Goal: Information Seeking & Learning: Learn about a topic

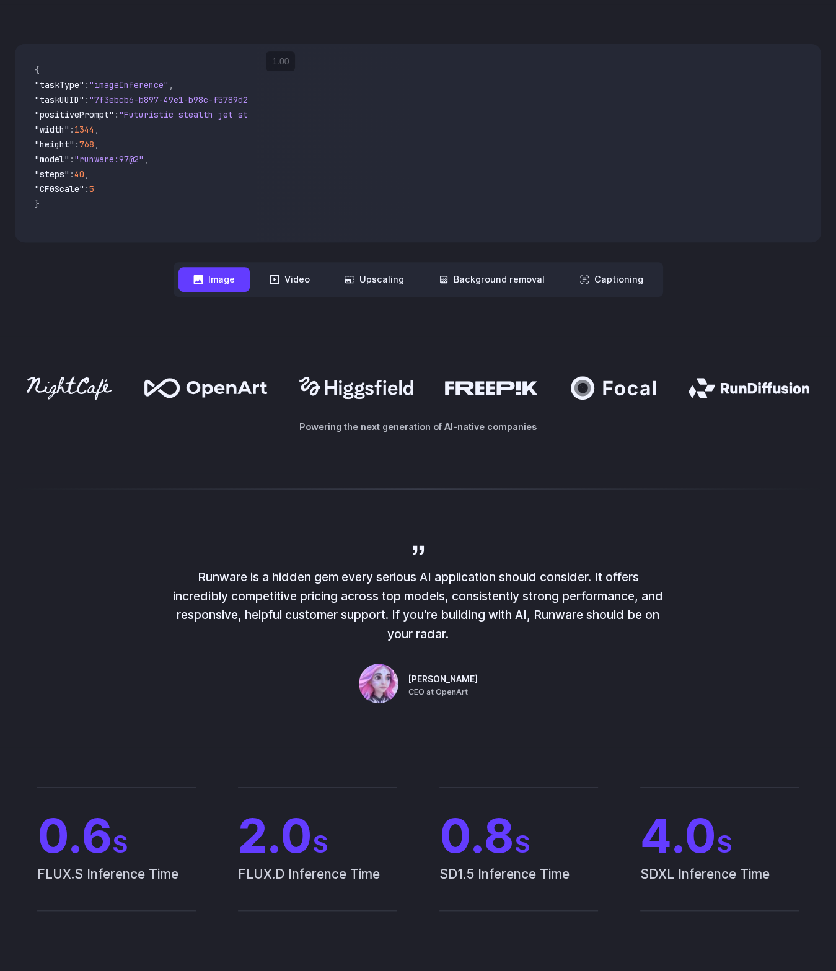
drag, startPoint x: 154, startPoint y: 395, endPoint x: 198, endPoint y: 606, distance: 216.0
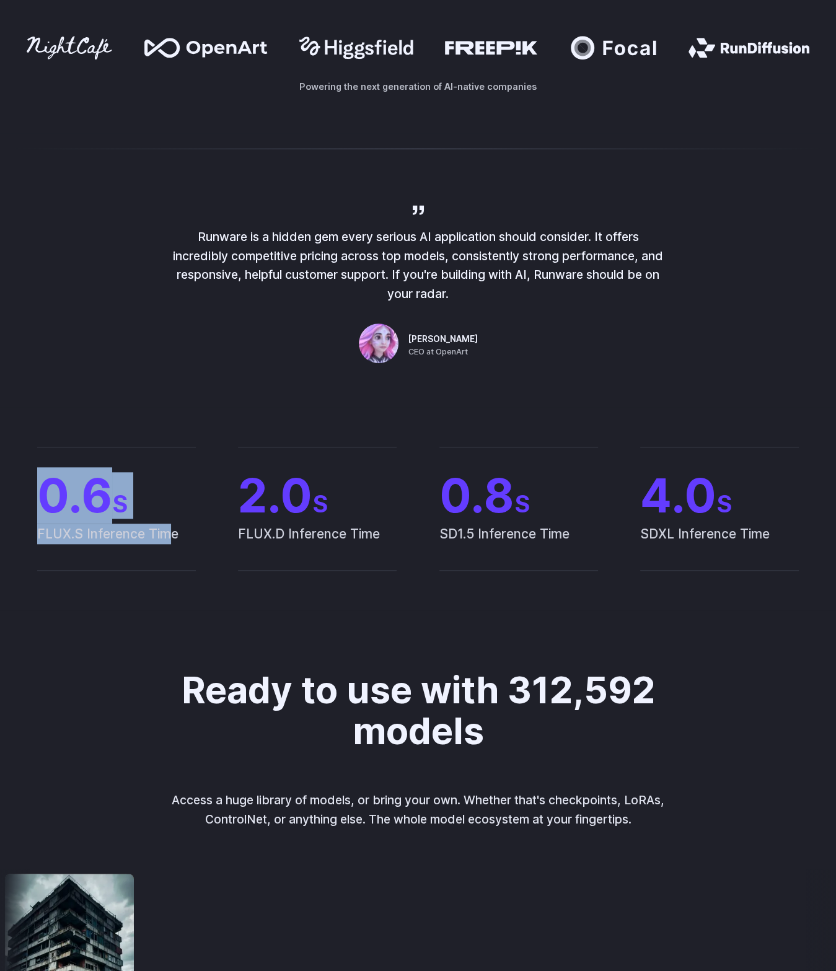
drag, startPoint x: 29, startPoint y: 499, endPoint x: 167, endPoint y: 545, distance: 145.6
click at [167, 545] on div "0.6 S FLUX.S Inference Time 2.0 S FLUX.D Inference Time 0.8 S SD1.5 Inference T…" at bounding box center [418, 509] width 806 height 124
click at [167, 545] on span "FLUX.S Inference Time" at bounding box center [116, 547] width 159 height 46
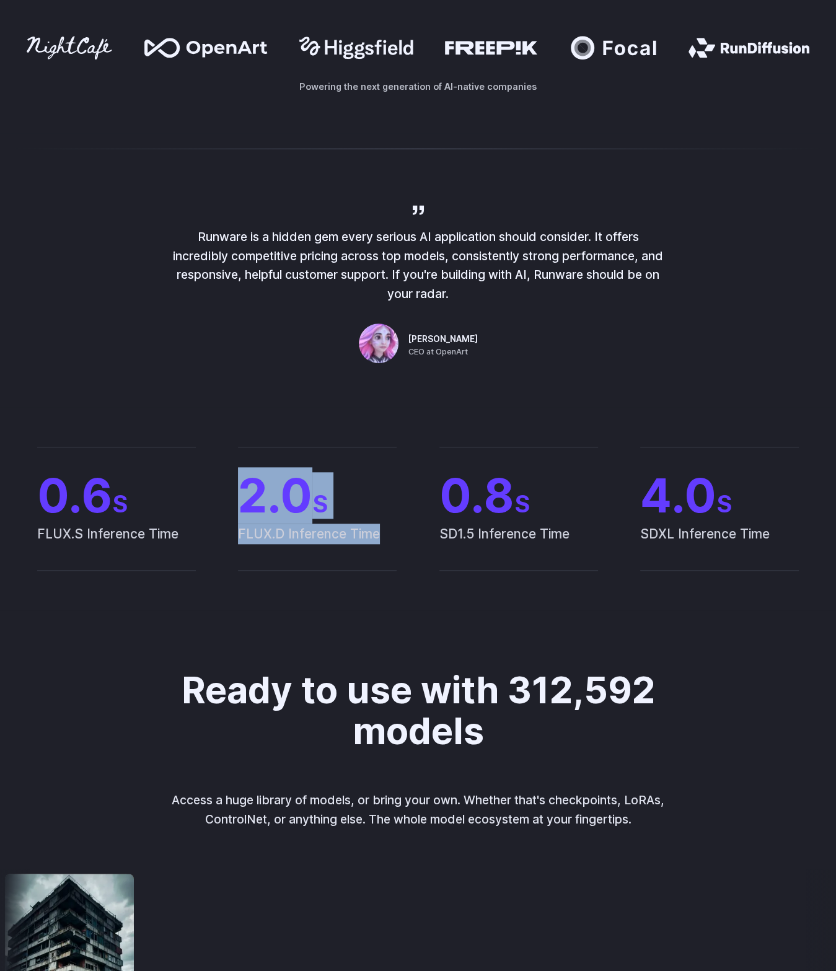
drag, startPoint x: 374, startPoint y: 500, endPoint x: 412, endPoint y: 569, distance: 78.2
click at [412, 569] on div "0.6 S FLUX.S Inference Time 2.0 S FLUX.D Inference Time 0.8 S SD1.5 Inference T…" at bounding box center [418, 509] width 806 height 124
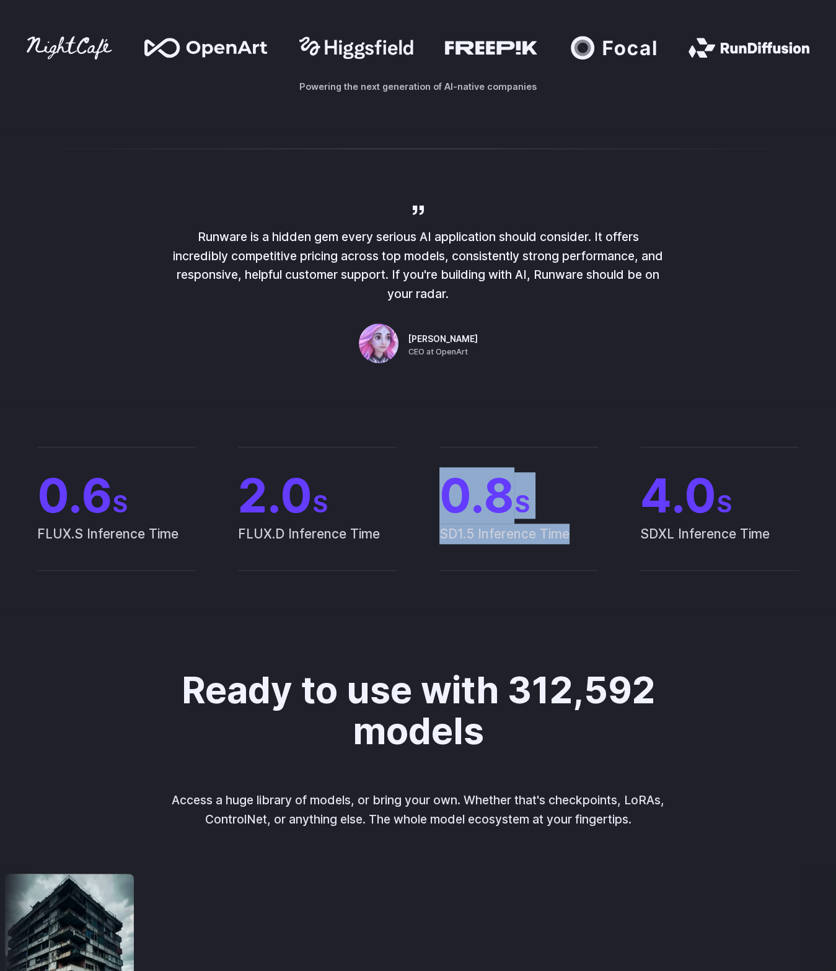
drag, startPoint x: 444, startPoint y: 491, endPoint x: 581, endPoint y: 577, distance: 161.5
click at [581, 577] on div "0.6 S FLUX.S Inference Time 2.0 S FLUX.D Inference Time 0.8 S SD1.5 Inference T…" at bounding box center [418, 508] width 836 height 203
click at [614, 551] on div "0.6 S FLUX.S Inference Time 2.0 S FLUX.D Inference Time 0.8 S SD1.5 Inference T…" at bounding box center [418, 509] width 806 height 124
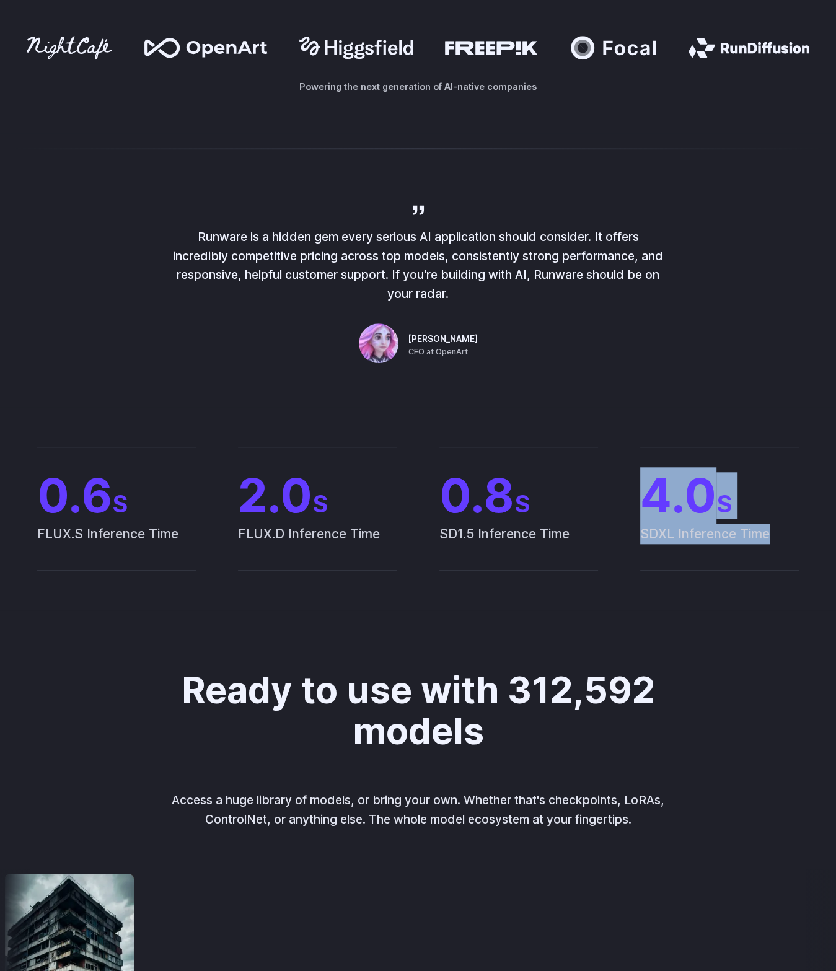
drag, startPoint x: 757, startPoint y: 497, endPoint x: 777, endPoint y: 555, distance: 60.8
click at [777, 555] on div "0.6 S FLUX.S Inference Time 2.0 S FLUX.D Inference Time 0.8 S SD1.5 Inference T…" at bounding box center [418, 509] width 806 height 124
click at [776, 550] on span "SDXL Inference Time" at bounding box center [719, 547] width 159 height 46
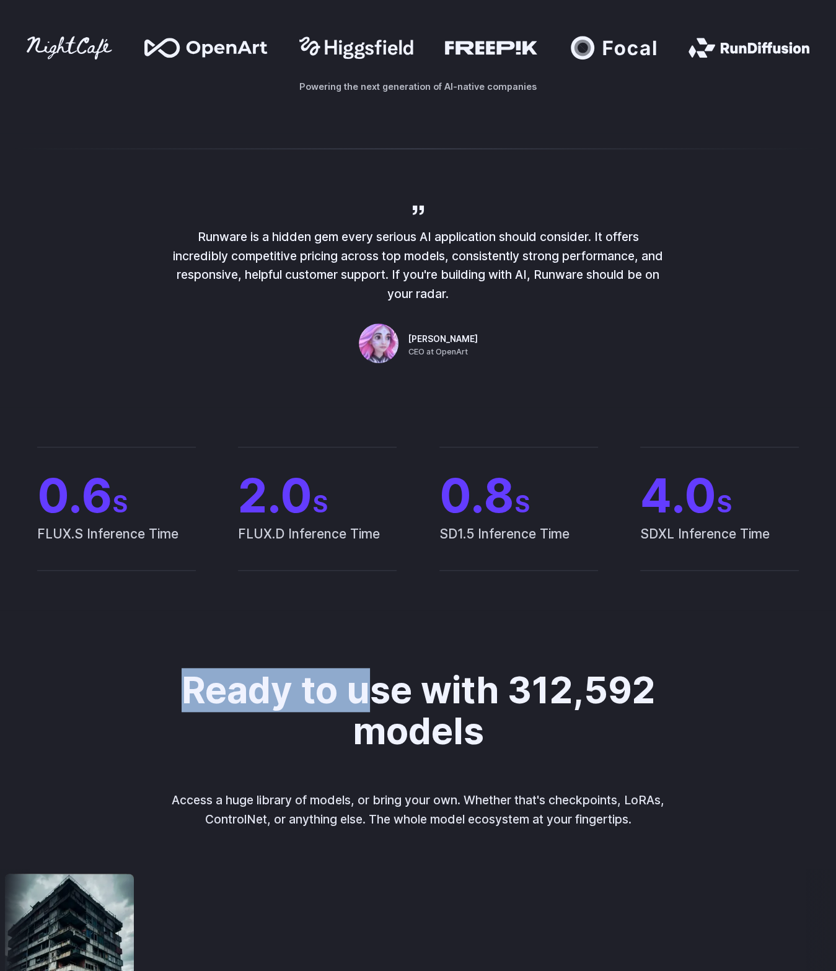
drag, startPoint x: 177, startPoint y: 679, endPoint x: 527, endPoint y: 688, distance: 350.3
click at [418, 688] on h2 "Ready to use with 312,592 models" at bounding box center [418, 710] width 491 height 81
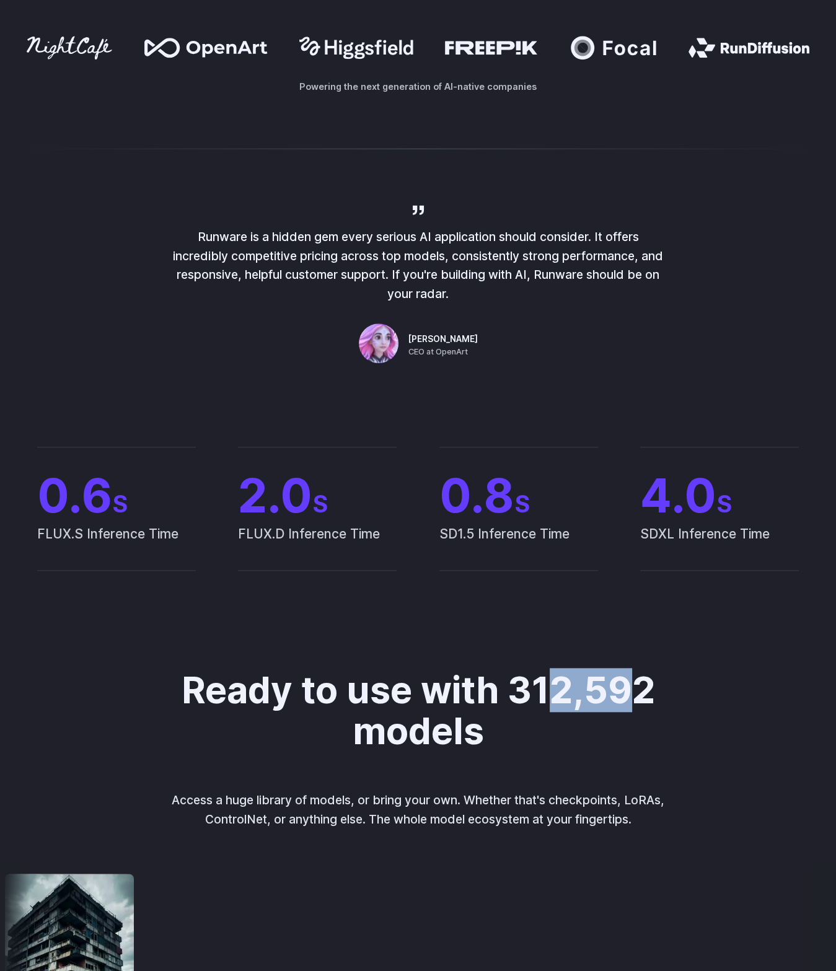
drag, startPoint x: 623, startPoint y: 690, endPoint x: 605, endPoint y: 701, distance: 21.2
click at [640, 691] on h2 "Ready to use with 312,592 models" at bounding box center [418, 710] width 491 height 81
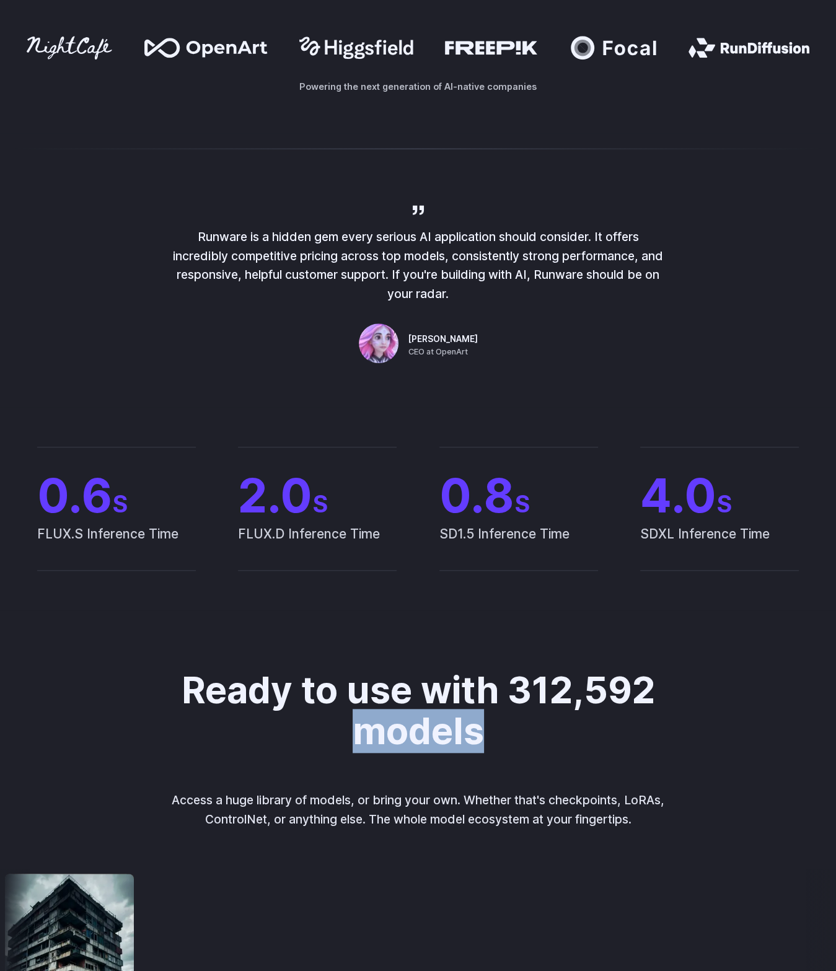
drag, startPoint x: 362, startPoint y: 737, endPoint x: 437, endPoint y: 751, distance: 76.2
click at [485, 739] on h2 "Ready to use with 312,592 models" at bounding box center [418, 710] width 491 height 81
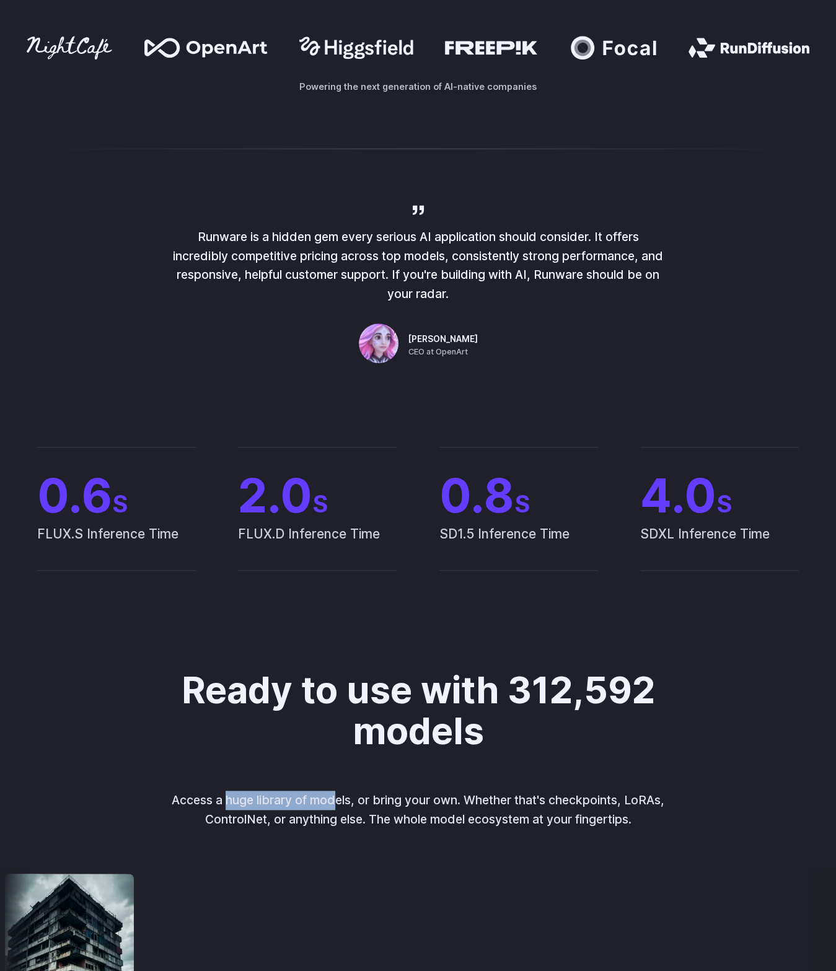
drag, startPoint x: 355, startPoint y: 797, endPoint x: 379, endPoint y: 798, distance: 24.8
click at [358, 797] on p "Access a huge library of models, or bring your own. Whether that's checkpoints,…" at bounding box center [419, 810] width 516 height 38
drag, startPoint x: 445, startPoint y: 806, endPoint x: 605, endPoint y: 810, distance: 159.9
click at [562, 810] on p "Access a huge library of models, or bring your own. Whether that's checkpoints,…" at bounding box center [419, 810] width 516 height 38
click at [513, 820] on p "Access a huge library of models, or bring your own. Whether that's checkpoints,…" at bounding box center [419, 810] width 516 height 38
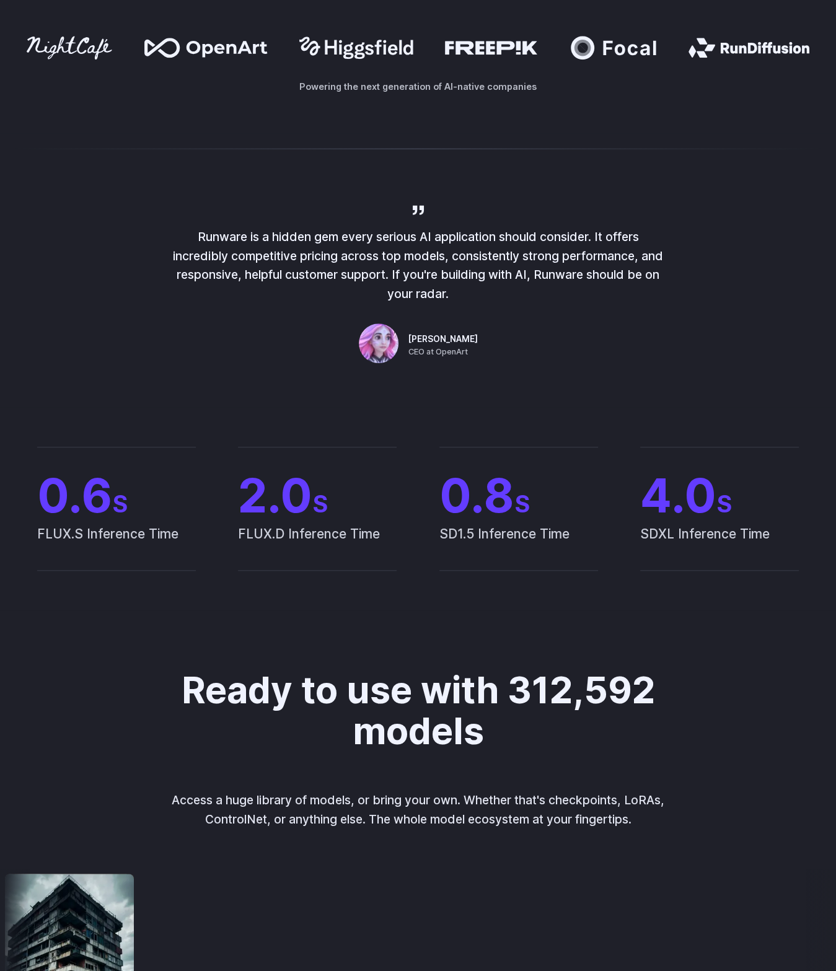
click at [602, 786] on div "Ready to use with 312,592 models Access a huge library of models, or bring your…" at bounding box center [418, 749] width 633 height 159
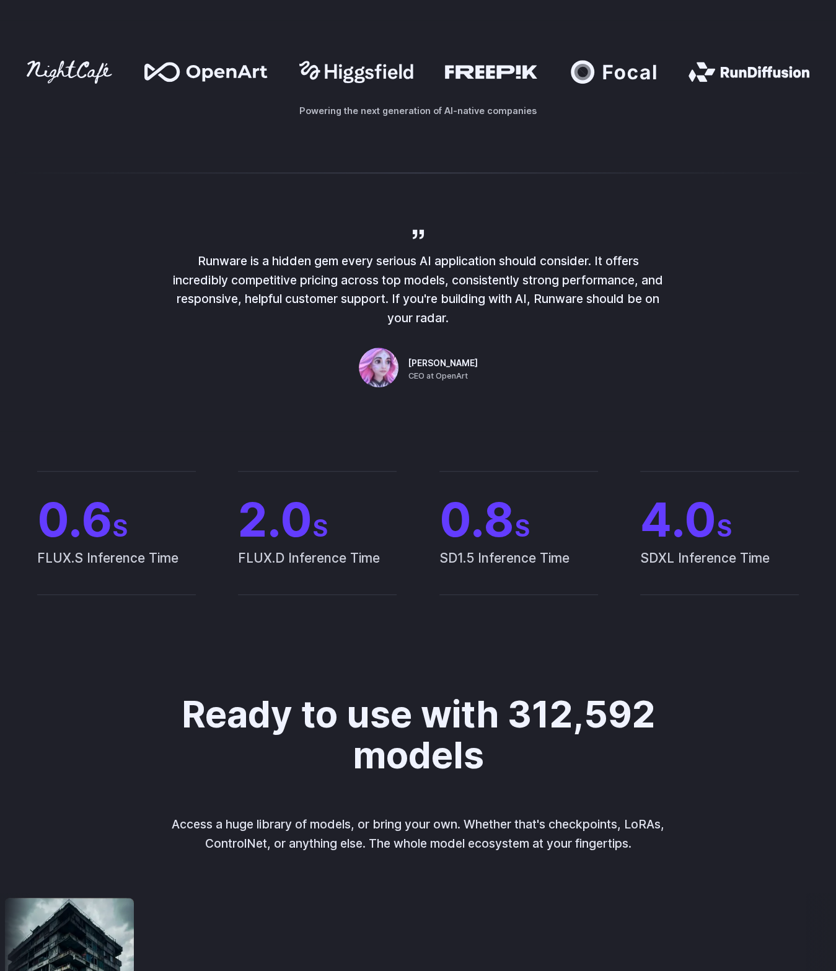
scroll to position [641, 0]
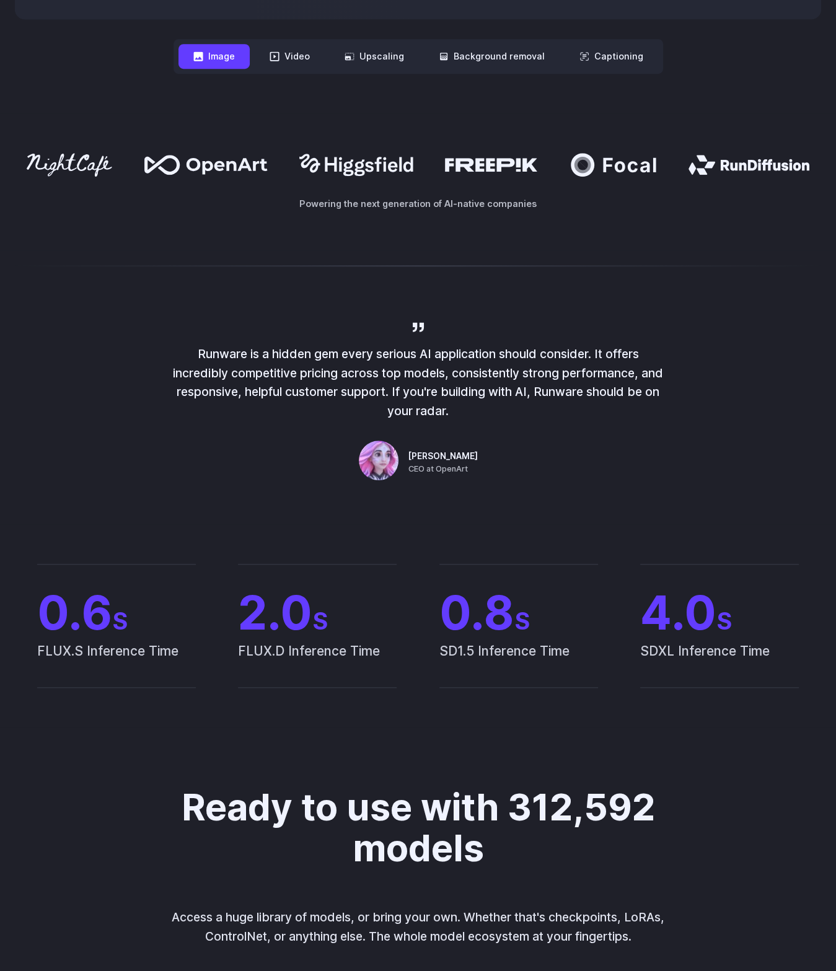
drag, startPoint x: 581, startPoint y: 713, endPoint x: 590, endPoint y: 612, distance: 102.0
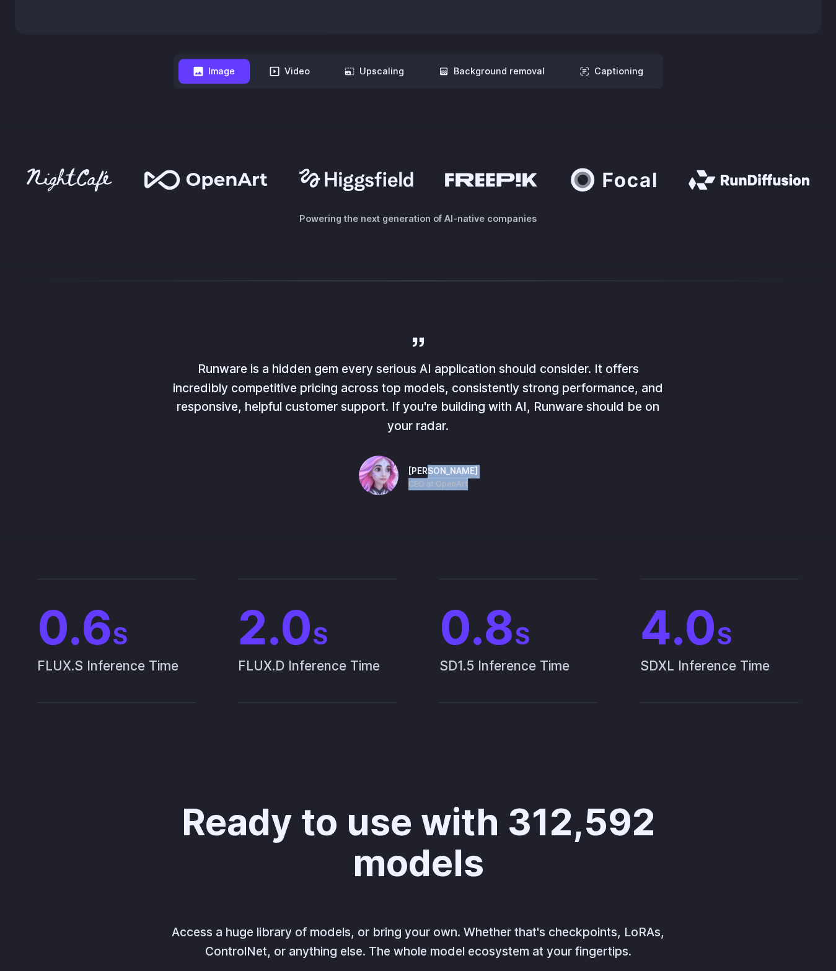
drag, startPoint x: 469, startPoint y: 475, endPoint x: 361, endPoint y: 410, distance: 126.2
click at [495, 473] on div "Runware is a hidden gem every serious AI application should consider. It offers…" at bounding box center [418, 417] width 496 height 165
drag, startPoint x: 307, startPoint y: 364, endPoint x: 488, endPoint y: 369, distance: 181.7
click at [447, 361] on p "Runware is a hidden gem every serious AI application should consider. It offers…" at bounding box center [418, 397] width 496 height 76
drag, startPoint x: 504, startPoint y: 369, endPoint x: 659, endPoint y: 370, distance: 154.9
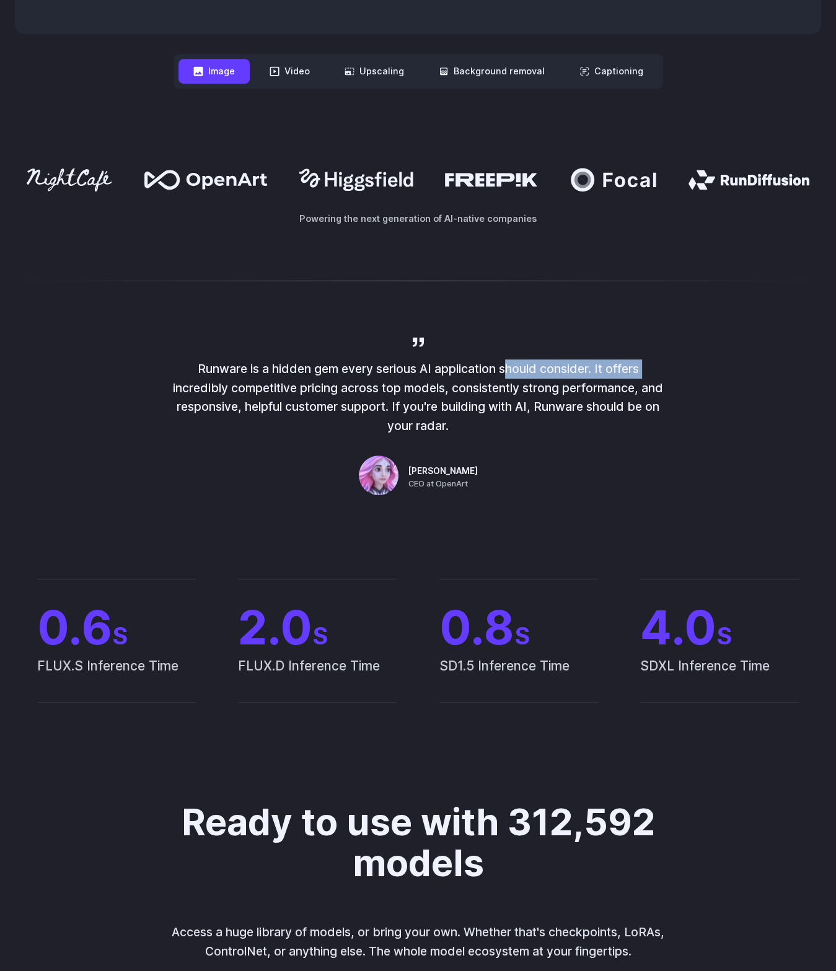
click at [659, 369] on p "Runware is a hidden gem every serious AI application should consider. It offers…" at bounding box center [418, 397] width 496 height 76
drag, startPoint x: 205, startPoint y: 387, endPoint x: 379, endPoint y: 400, distance: 174.0
click at [367, 397] on p "Runware is a hidden gem every serious AI application should consider. It offers…" at bounding box center [418, 397] width 496 height 76
drag, startPoint x: 413, startPoint y: 386, endPoint x: 478, endPoint y: 385, distance: 65.1
click at [467, 385] on p "Runware is a hidden gem every serious AI application should consider. It offers…" at bounding box center [418, 397] width 496 height 76
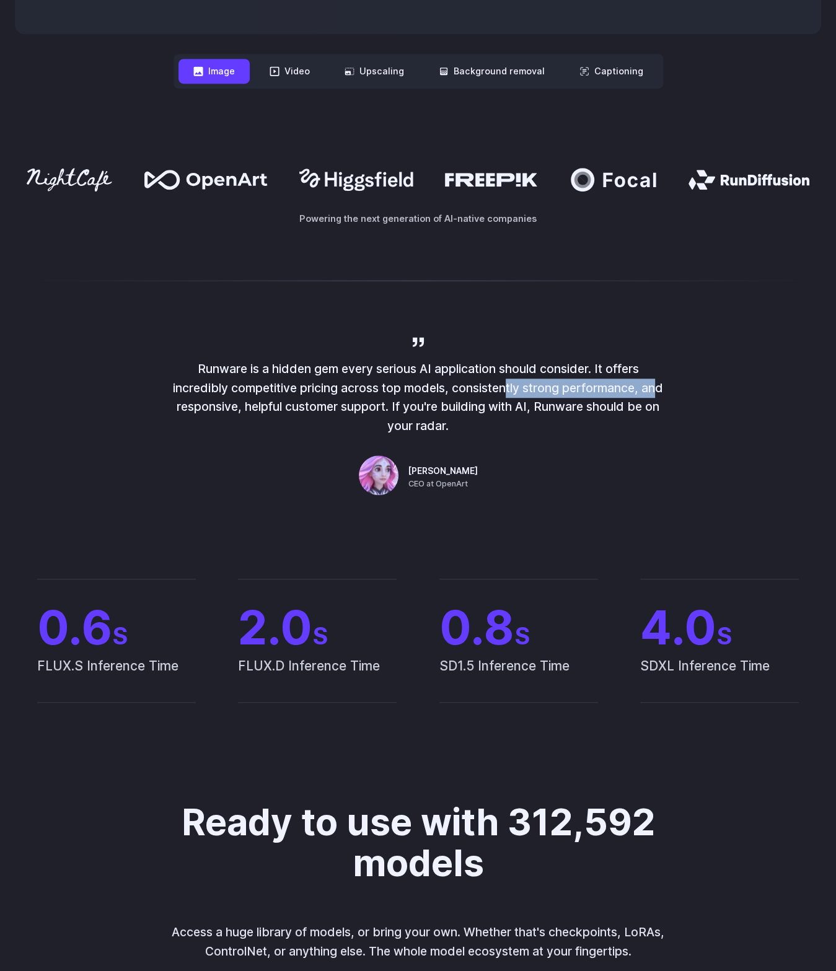
drag, startPoint x: 500, startPoint y: 382, endPoint x: 652, endPoint y: 389, distance: 152.0
click at [650, 387] on p "Runware is a hidden gem every serious AI application should consider. It offers…" at bounding box center [418, 397] width 496 height 76
drag, startPoint x: 190, startPoint y: 406, endPoint x: 249, endPoint y: 404, distance: 58.9
click at [236, 403] on p "Runware is a hidden gem every serious AI application should consider. It offers…" at bounding box center [418, 397] width 496 height 76
drag, startPoint x: 299, startPoint y: 406, endPoint x: 384, endPoint y: 410, distance: 85.0
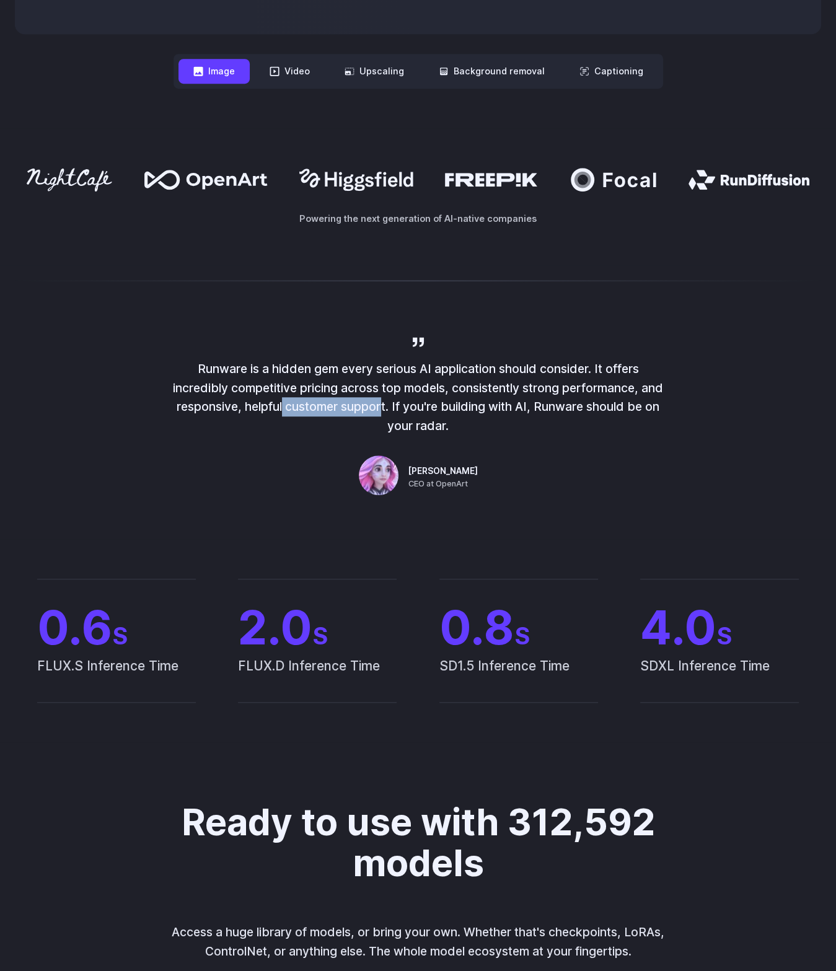
click at [381, 410] on p "Runware is a hidden gem every serious AI application should consider. It offers…" at bounding box center [418, 397] width 496 height 76
drag, startPoint x: 463, startPoint y: 411, endPoint x: 539, endPoint y: 411, distance: 76.2
click at [534, 411] on p "Runware is a hidden gem every serious AI application should consider. It offers…" at bounding box center [418, 397] width 496 height 76
drag, startPoint x: 601, startPoint y: 408, endPoint x: 641, endPoint y: 406, distance: 40.3
click at [639, 406] on p "Runware is a hidden gem every serious AI application should consider. It offers…" at bounding box center [418, 397] width 496 height 76
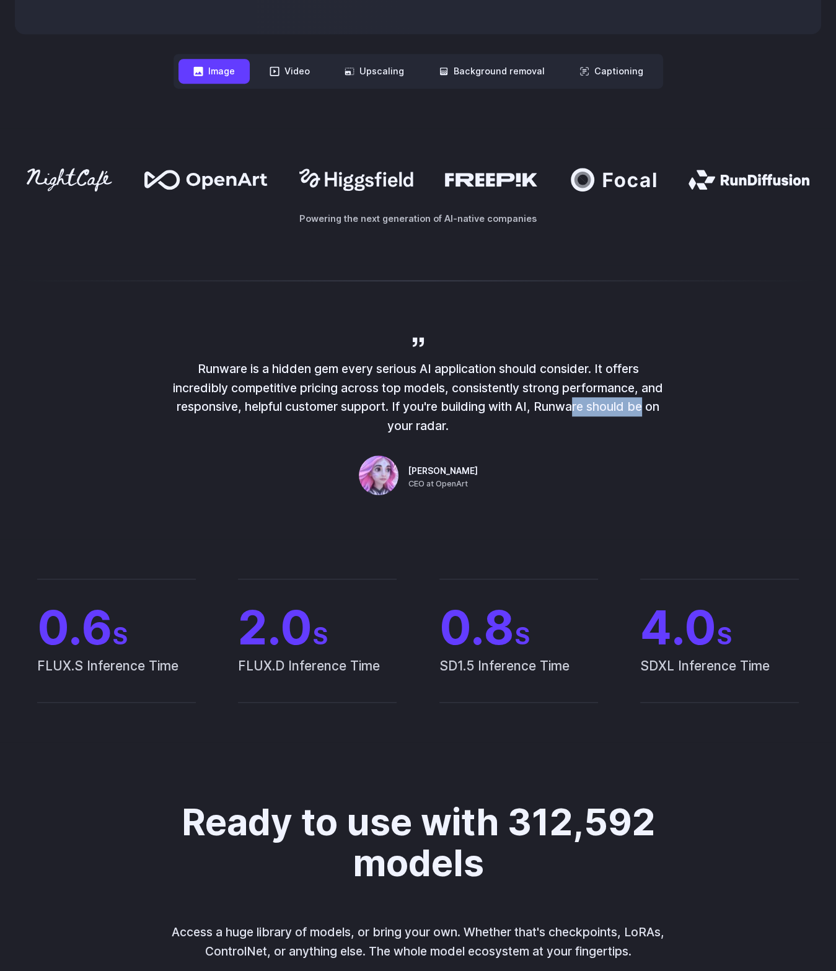
click at [461, 425] on p "Runware is a hidden gem every serious AI application should consider. It offers…" at bounding box center [418, 397] width 496 height 76
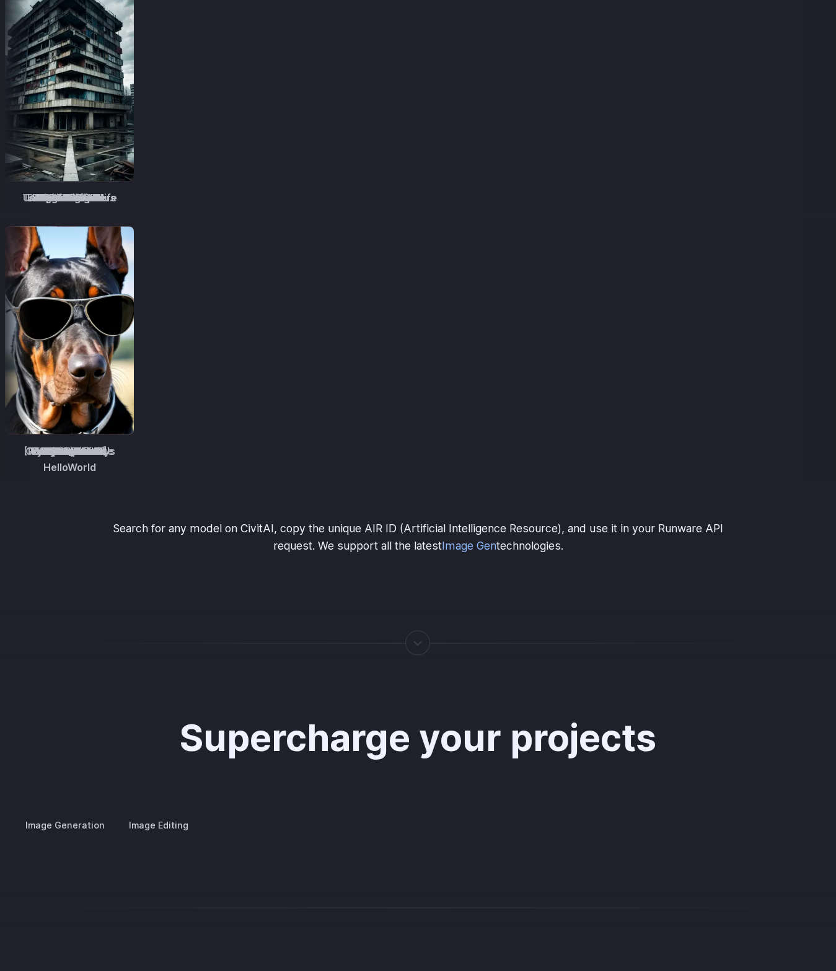
drag, startPoint x: 504, startPoint y: 389, endPoint x: 526, endPoint y: 599, distance: 211.3
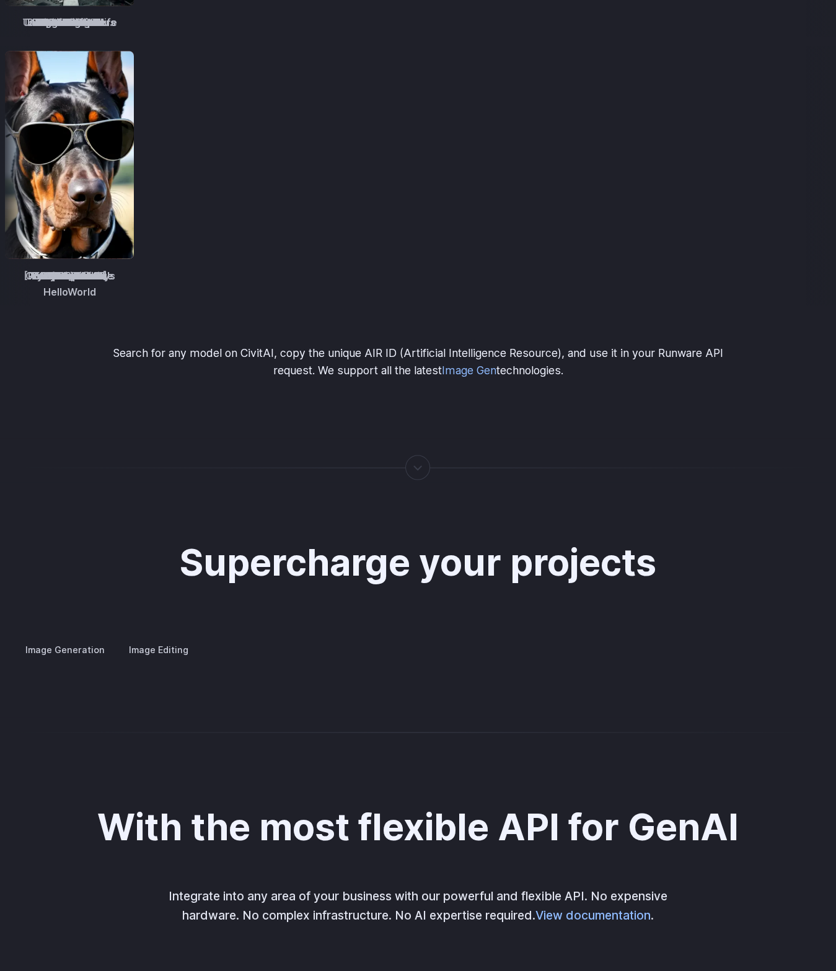
drag, startPoint x: 372, startPoint y: 508, endPoint x: 420, endPoint y: 381, distance: 135.5
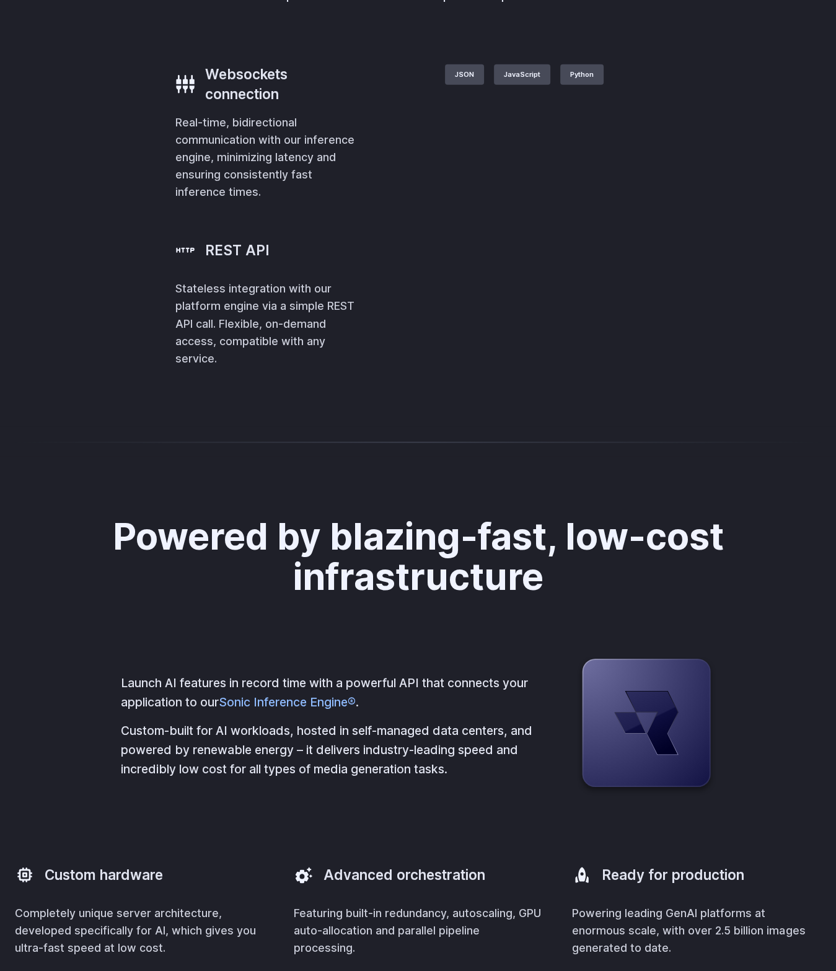
drag, startPoint x: 372, startPoint y: 519, endPoint x: 413, endPoint y: 553, distance: 53.2
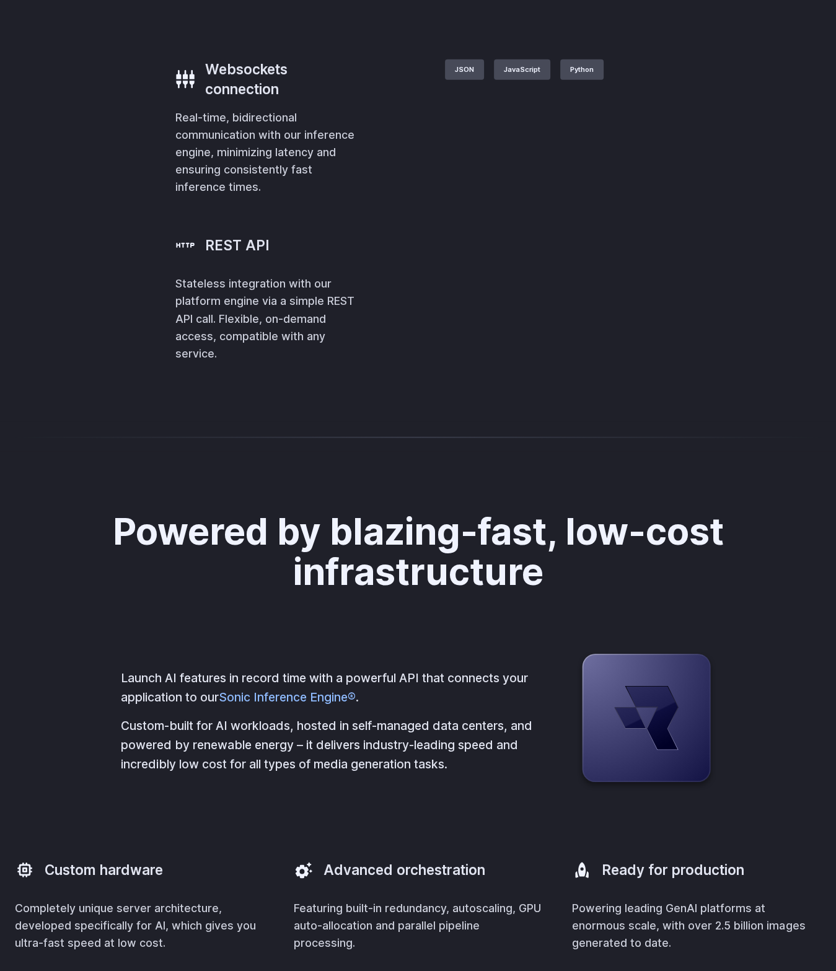
scroll to position [2773, 0]
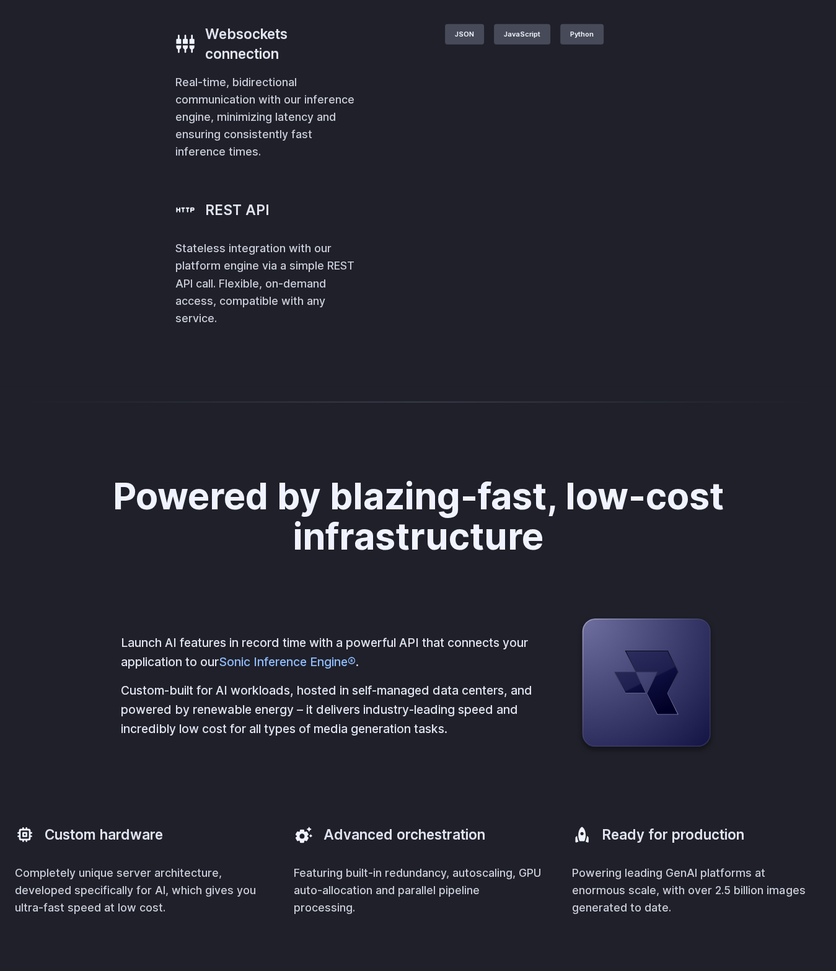
drag, startPoint x: 369, startPoint y: 645, endPoint x: 599, endPoint y: 651, distance: 230.0
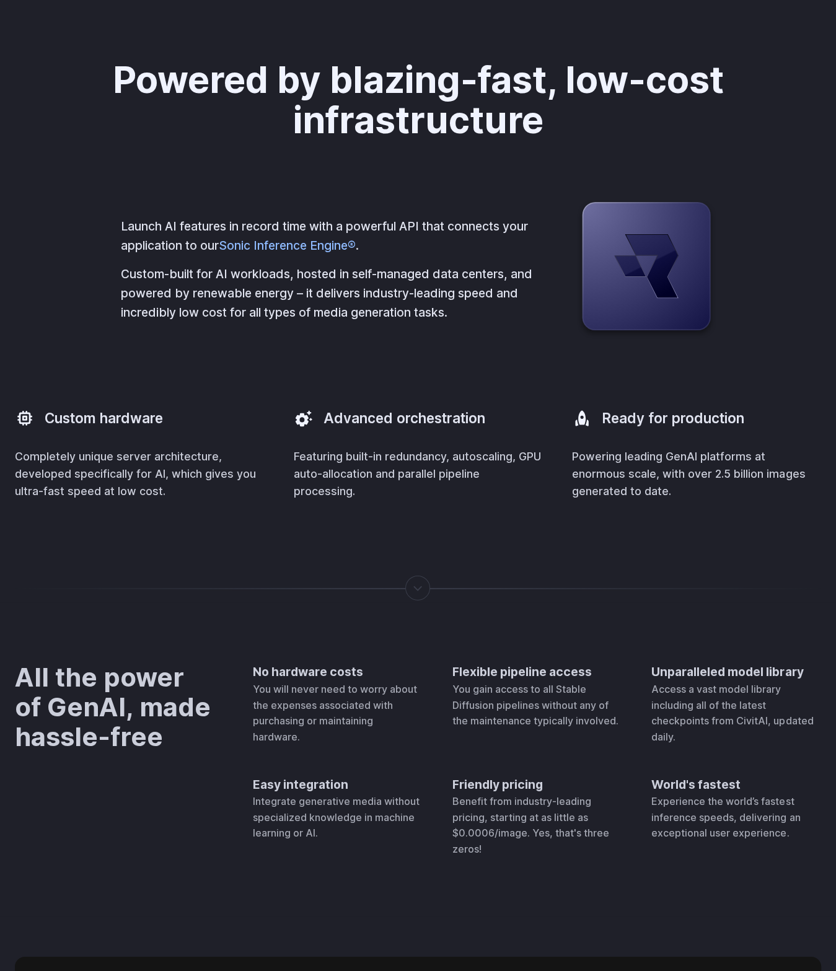
drag, startPoint x: 454, startPoint y: 618, endPoint x: 430, endPoint y: 769, distance: 153.0
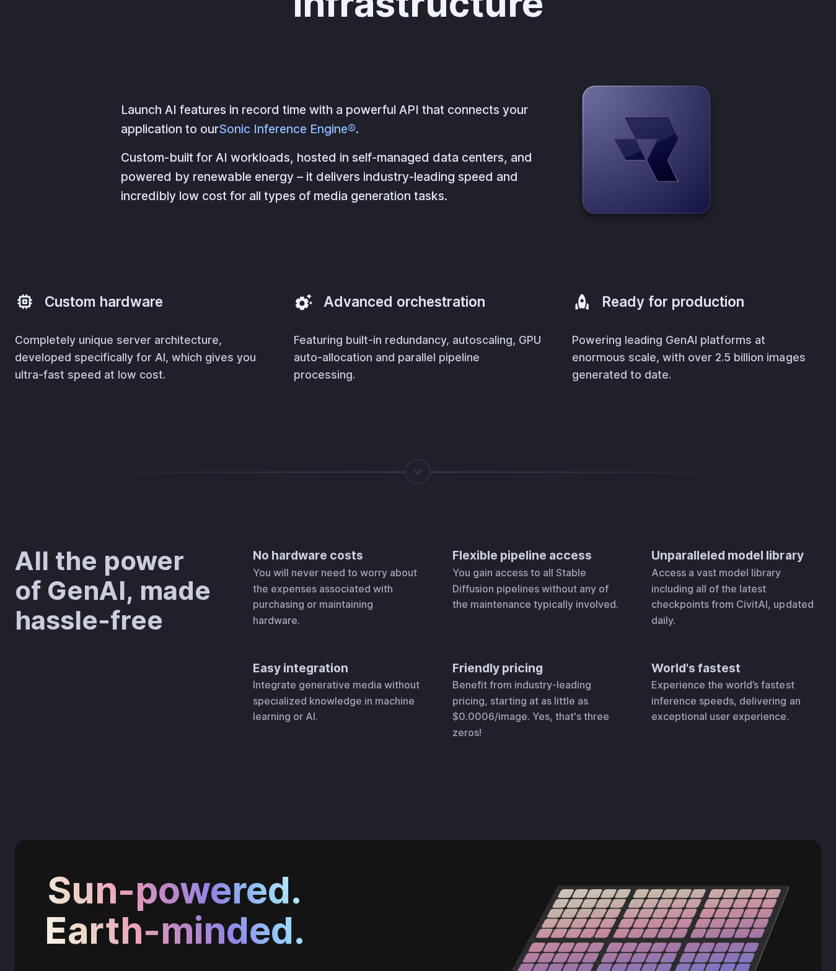
drag, startPoint x: 428, startPoint y: 762, endPoint x: 429, endPoint y: 749, distance: 13.0
click at [428, 759] on div "All the power of GenAI, made hassle-free No hardware costs You will never need …" at bounding box center [418, 644] width 836 height 314
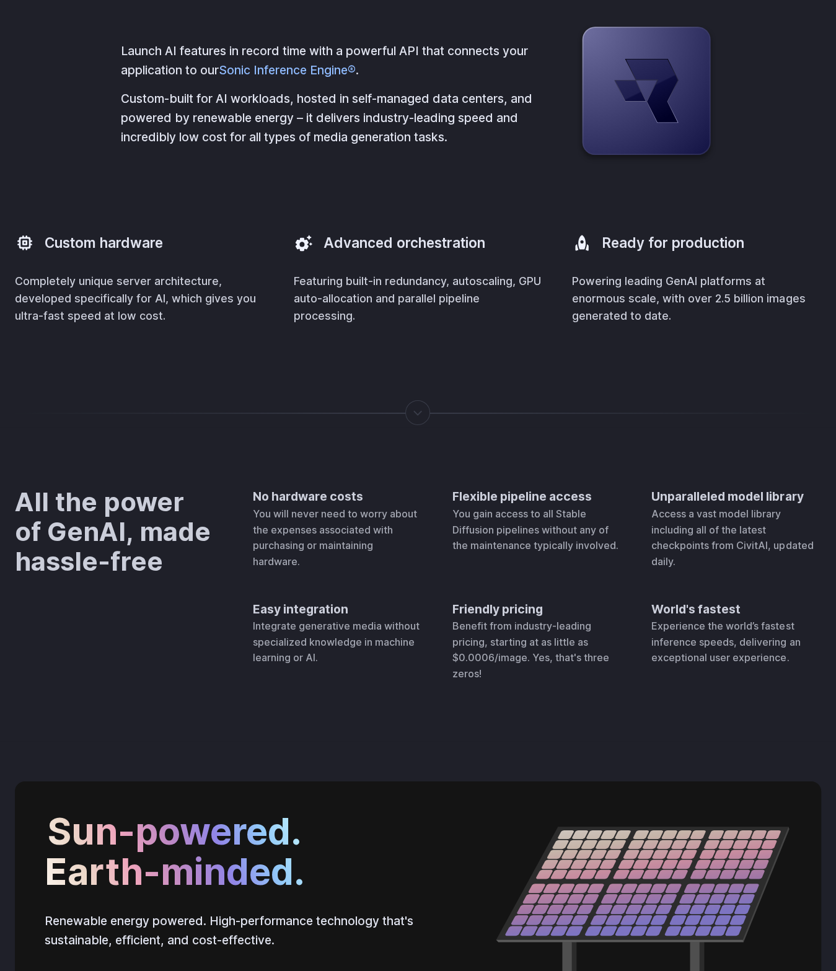
scroll to position [3404, 0]
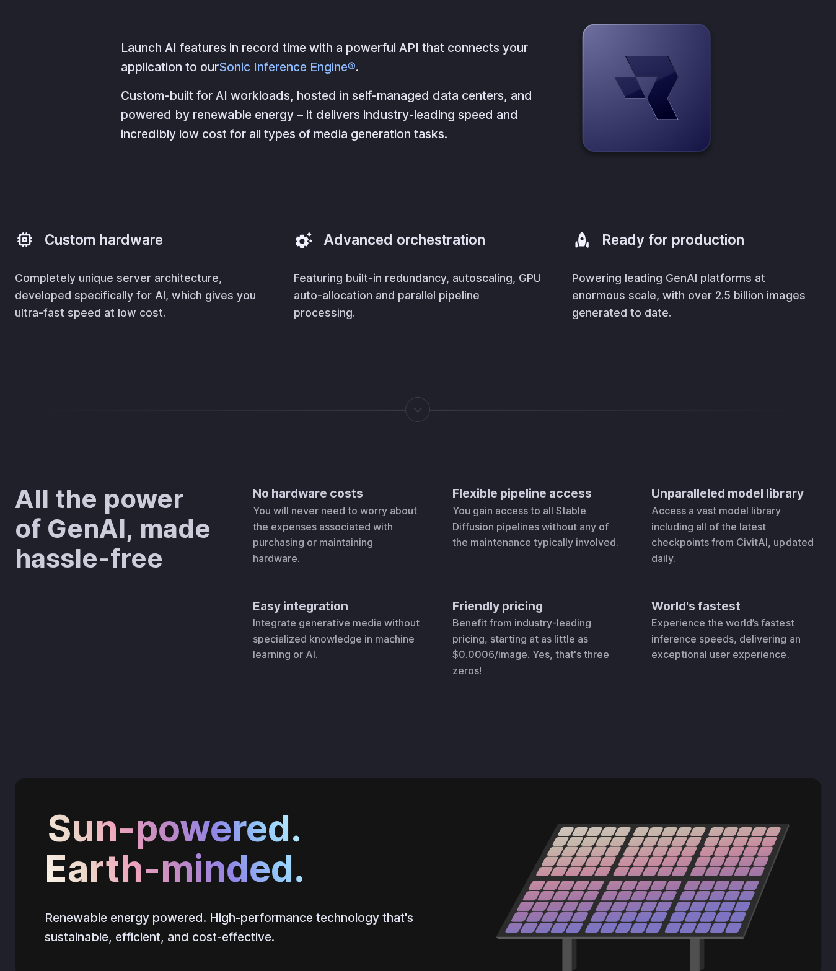
drag, startPoint x: 207, startPoint y: 135, endPoint x: 451, endPoint y: 144, distance: 244.4
drag, startPoint x: 482, startPoint y: 130, endPoint x: 593, endPoint y: 133, distance: 111.6
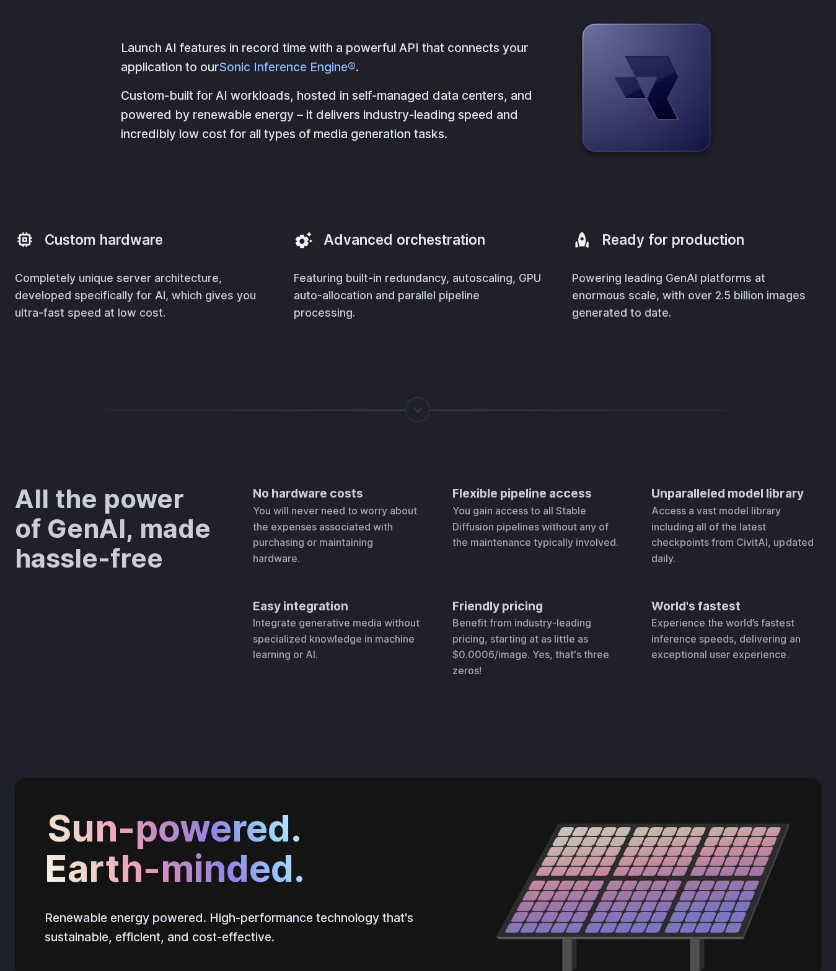
drag, startPoint x: 571, startPoint y: 130, endPoint x: 709, endPoint y: 134, distance: 137.7
drag
click at [182, 76] on p "Launch AI features in record time with a powerful API that connects your applic…" at bounding box center [329, 57] width 416 height 38
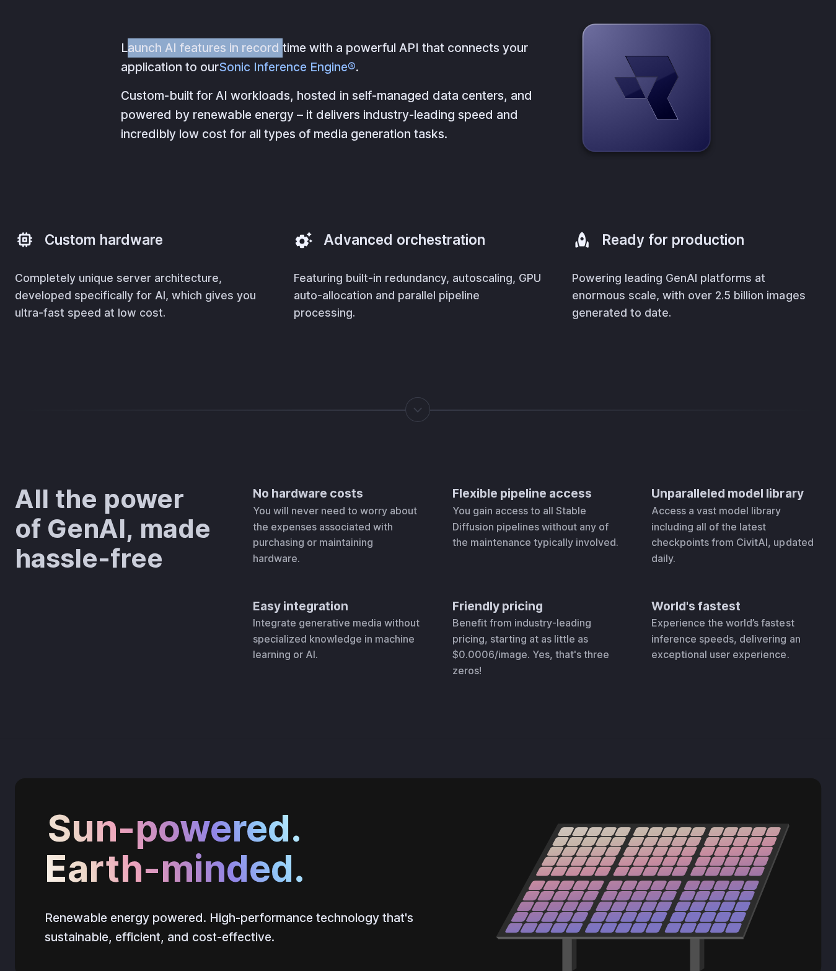
click at [286, 76] on p "Launch AI features in record time with a powerful API that connects your applic…" at bounding box center [329, 57] width 416 height 38
click at [431, 76] on p "Launch AI features in record time with a powerful API that connects your applic…" at bounding box center [329, 57] width 416 height 38
click at [521, 76] on p "Launch AI features in record time with a powerful API that connects your applic…" at bounding box center [329, 57] width 416 height 38
click at [207, 76] on p "Launch AI features in record time with a powerful API that connects your applic…" at bounding box center [329, 57] width 416 height 38
click at [203, 143] on p "Custom-built for AI workloads, hosted in self-managed data centers, and powered…" at bounding box center [329, 114] width 416 height 57
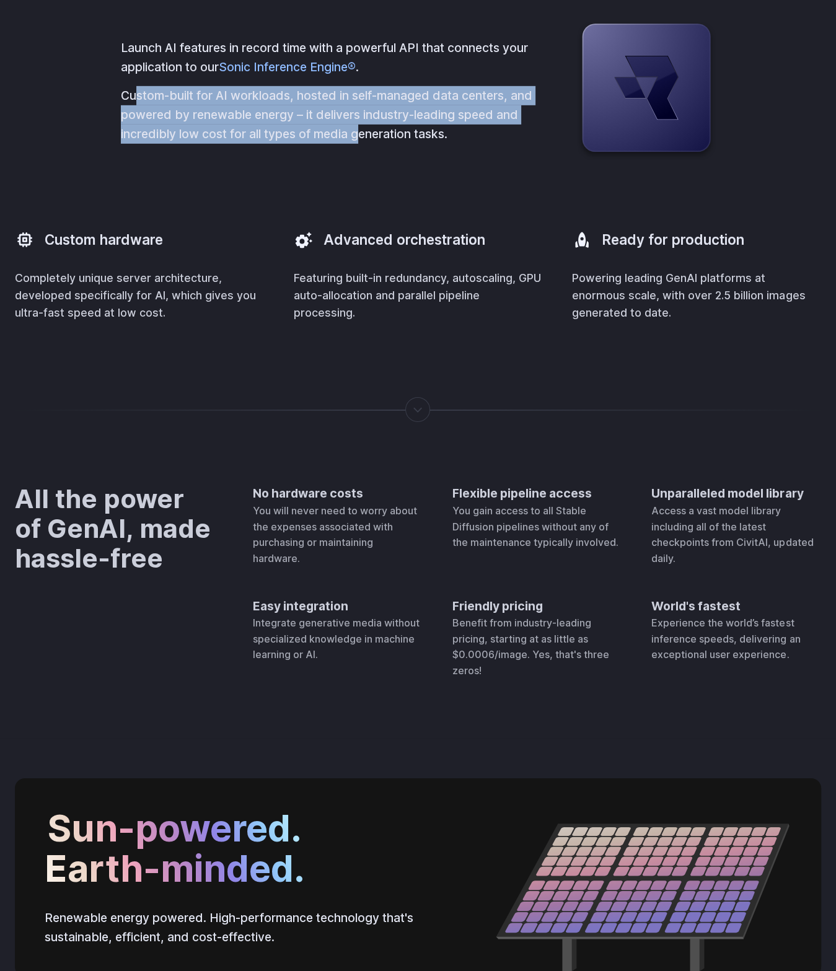
click at [364, 161] on div "Launch AI features in record time with a powerful API that connects your applic…" at bounding box center [418, 91] width 595 height 139
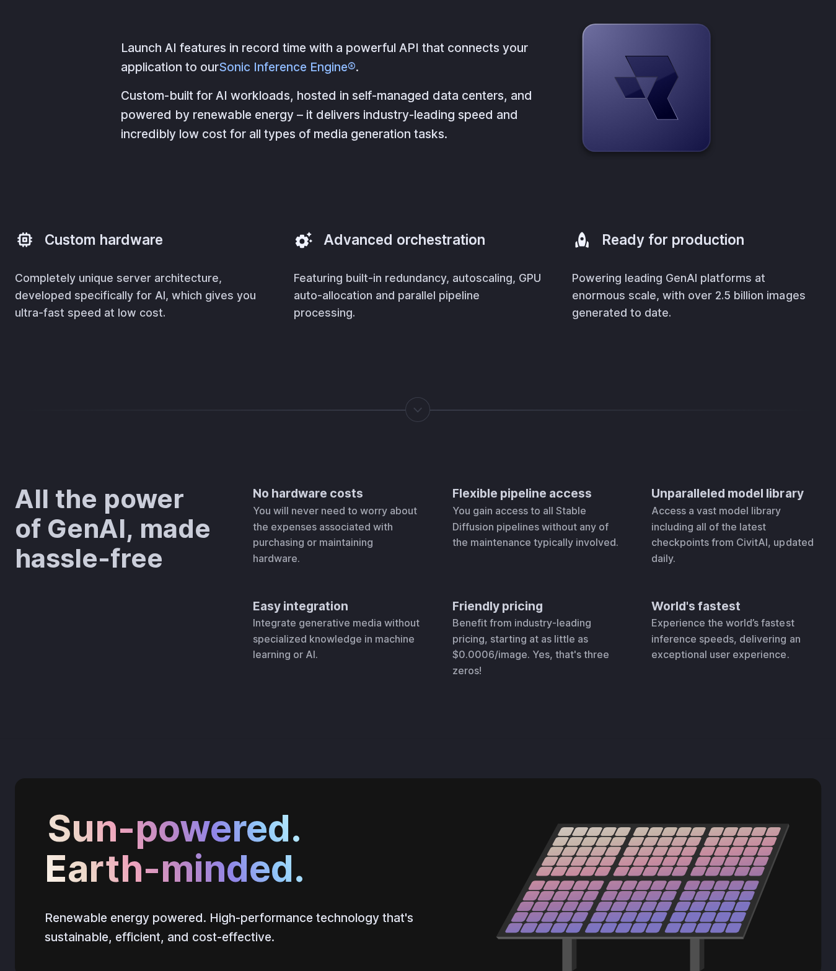
click at [384, 322] on div "Powered by blazing-fast, low-cost infrastructure Launch AI features in record t…" at bounding box center [418, 101] width 806 height 441
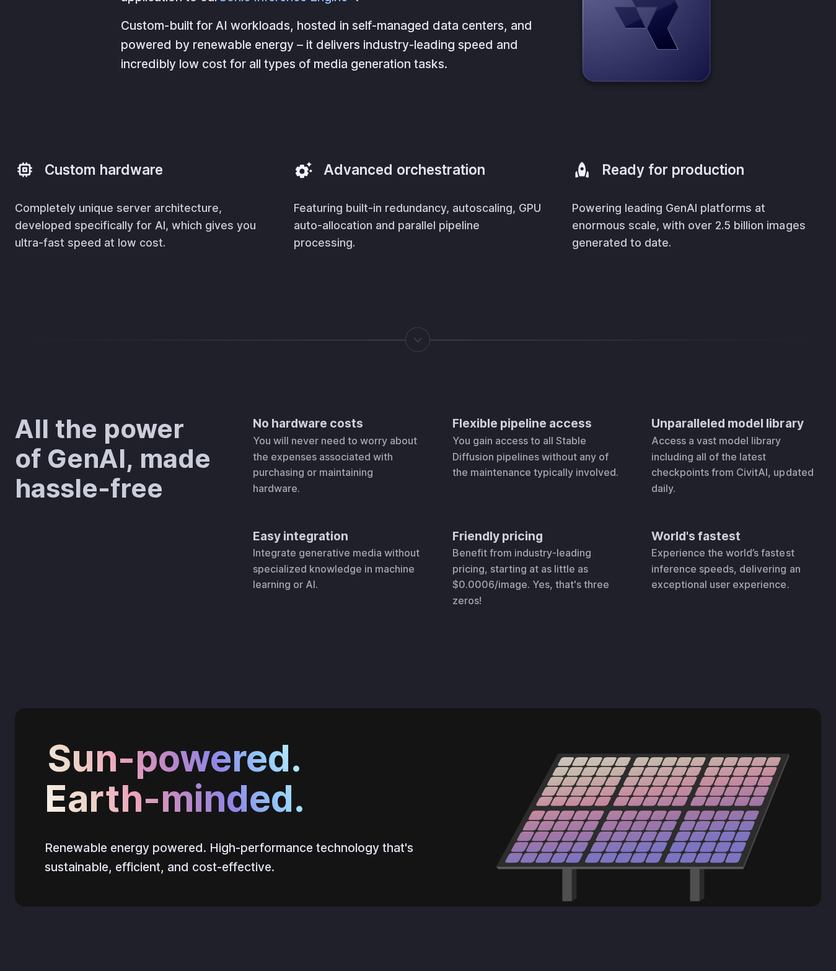
scroll to position [3474, 0]
click at [368, 251] on p "Featuring built-in redundancy, autoscaling, GPU auto-allocation and parallel pi…" at bounding box center [418, 225] width 249 height 52
click at [444, 251] on p "Featuring built-in redundancy, autoscaling, GPU auto-allocation and parallel pi…" at bounding box center [418, 225] width 249 height 52
click at [315, 251] on p "Featuring built-in redundancy, autoscaling, GPU auto-allocation and parallel pi…" at bounding box center [418, 225] width 249 height 52
click at [144, 189] on div "Custom hardware" at bounding box center [139, 169] width 249 height 40
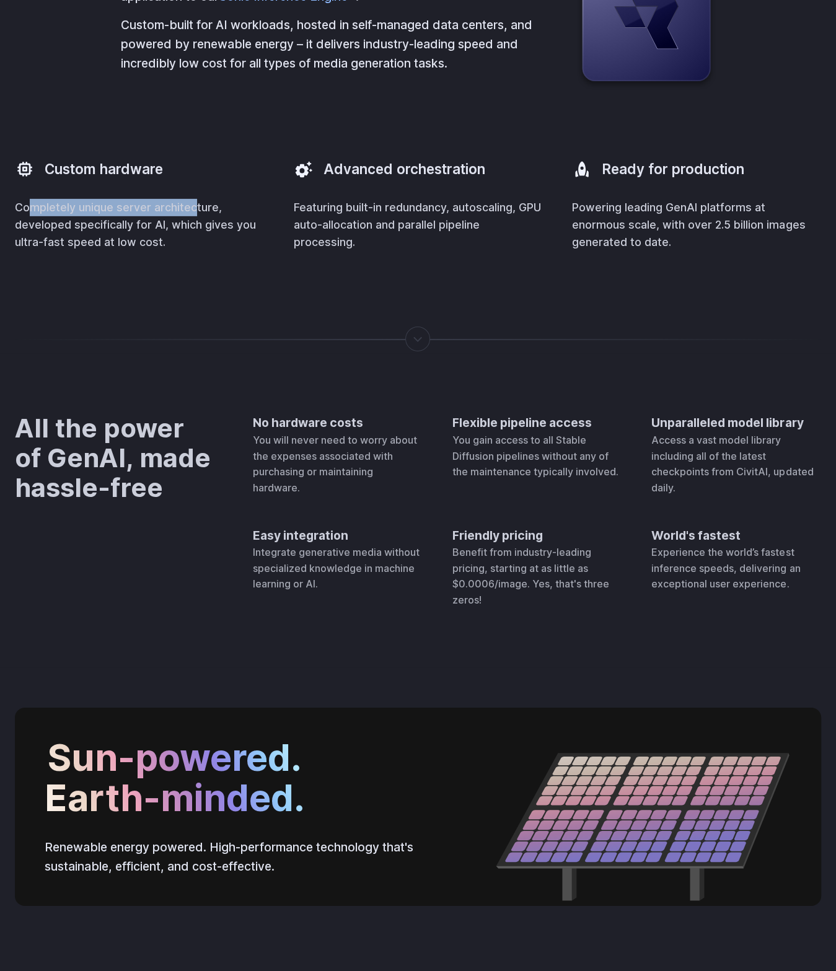
click at [195, 251] on p "Completely unique server architecture, developed specifically for AI, which giv…" at bounding box center [139, 225] width 249 height 52
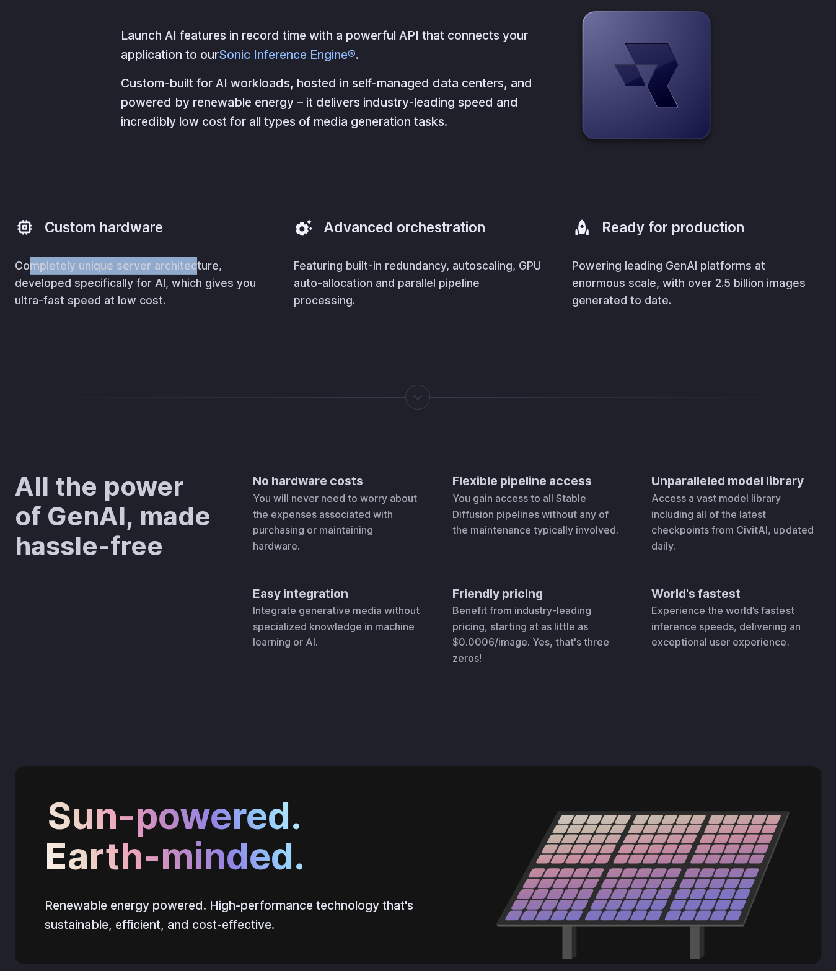
scroll to position [3412, 0]
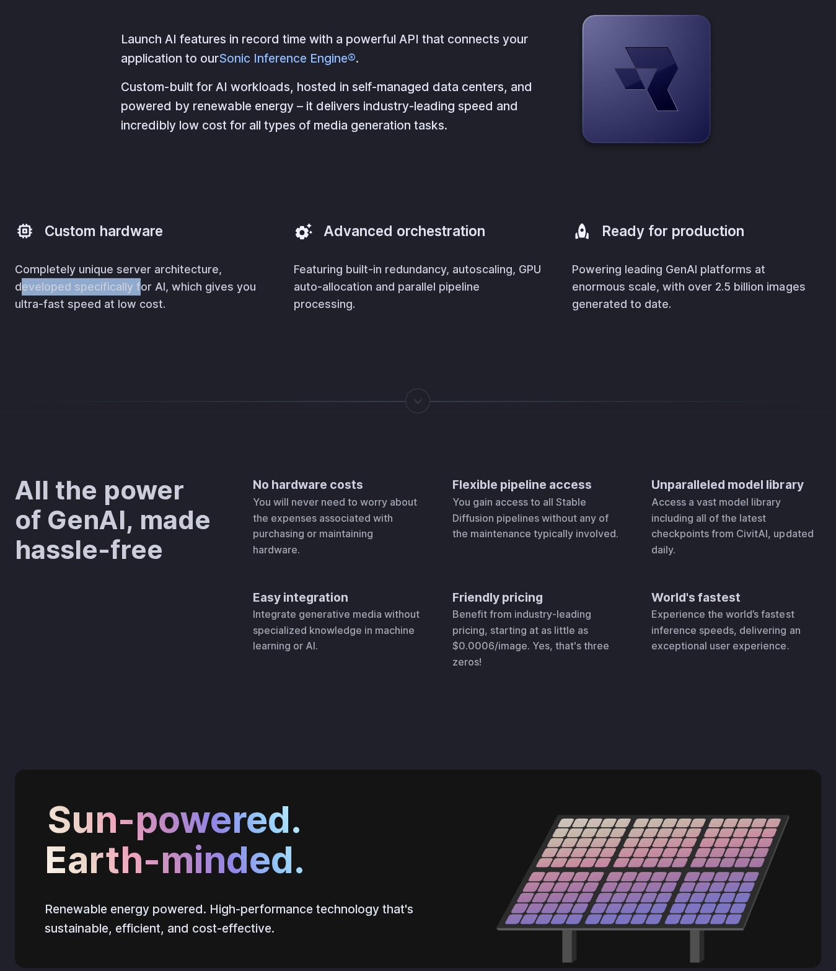
click at [148, 313] on p "Completely unique server architecture, developed specifically for AI, which giv…" at bounding box center [139, 287] width 249 height 52
click at [232, 313] on p "Completely unique server architecture, developed specifically for AI, which giv…" at bounding box center [139, 287] width 249 height 52
click at [130, 313] on p "Completely unique server architecture, developed specifically for AI, which giv…" at bounding box center [139, 287] width 249 height 52
click at [457, 241] on h3 "Advanced orchestration" at bounding box center [405, 231] width 162 height 20
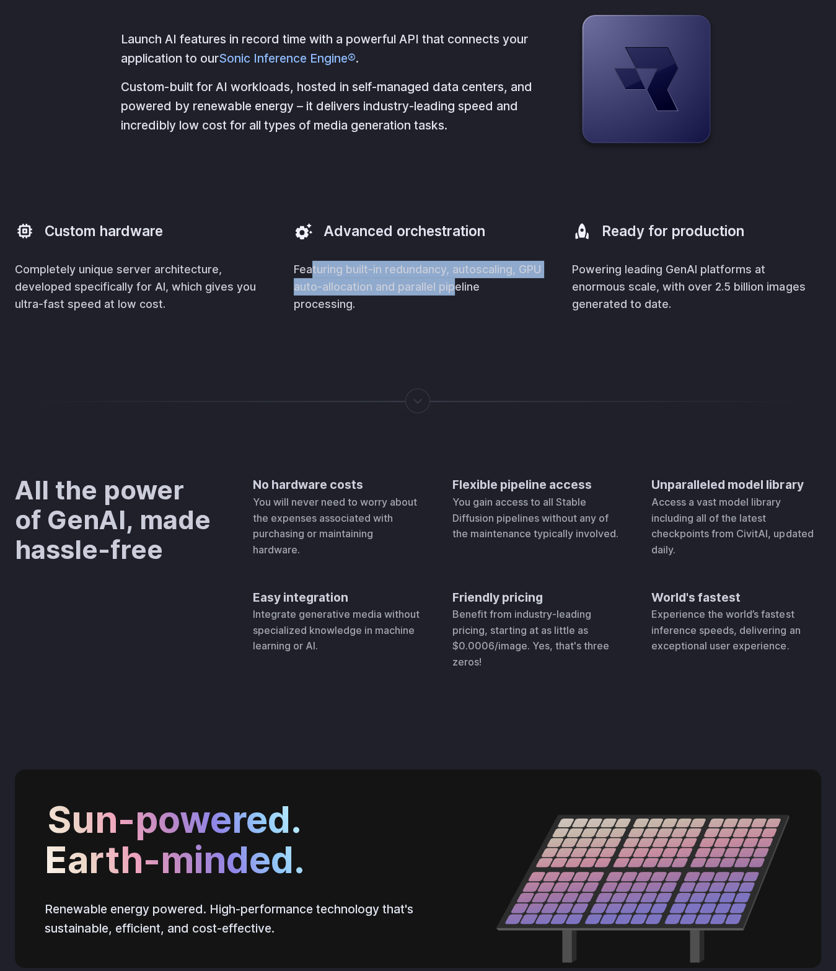
click at [467, 313] on p "Featuring built-in redundancy, autoscaling, GPU auto-allocation and parallel pi…" at bounding box center [418, 287] width 249 height 52
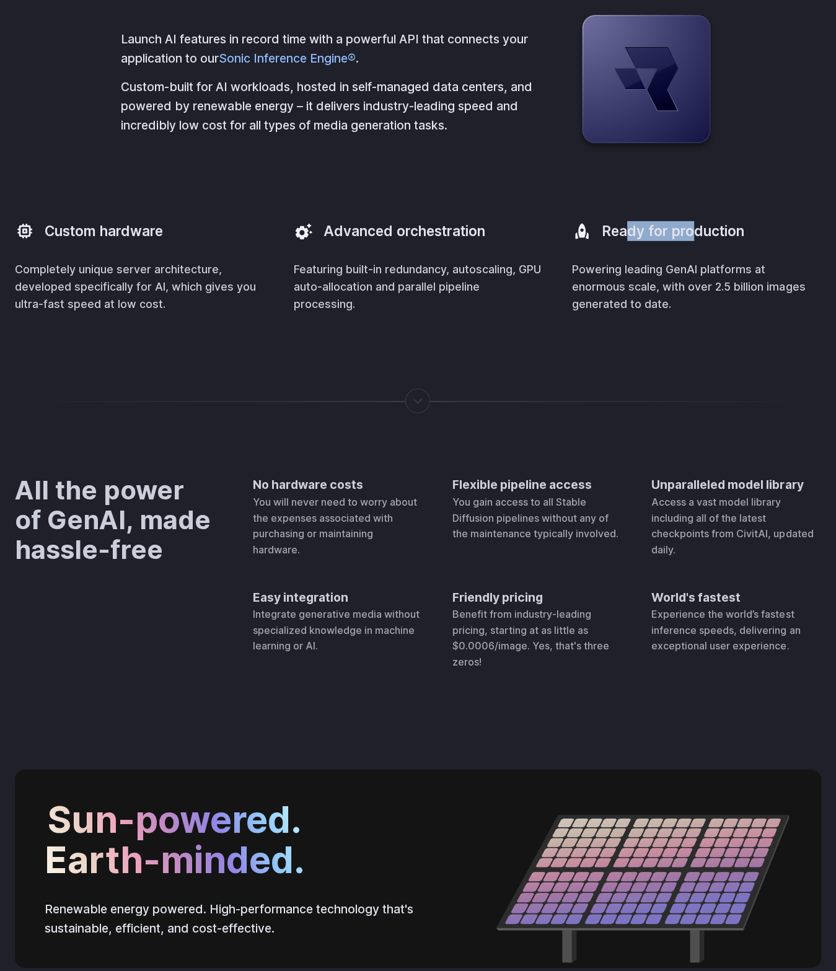
click at [695, 241] on h3 "Ready for production" at bounding box center [673, 231] width 143 height 20
click at [723, 313] on p "Powering leading GenAI platforms at enormous scale, with over 2.5 billion image…" at bounding box center [696, 287] width 249 height 52
click at [792, 313] on p "Powering leading GenAI platforms at enormous scale, with over 2.5 billion image…" at bounding box center [696, 287] width 249 height 52
click at [669, 313] on p "Powering leading GenAI platforms at enormous scale, with over 2.5 billion image…" at bounding box center [696, 287] width 249 height 52
click at [760, 313] on p "Powering leading GenAI platforms at enormous scale, with over 2.5 billion image…" at bounding box center [696, 287] width 249 height 52
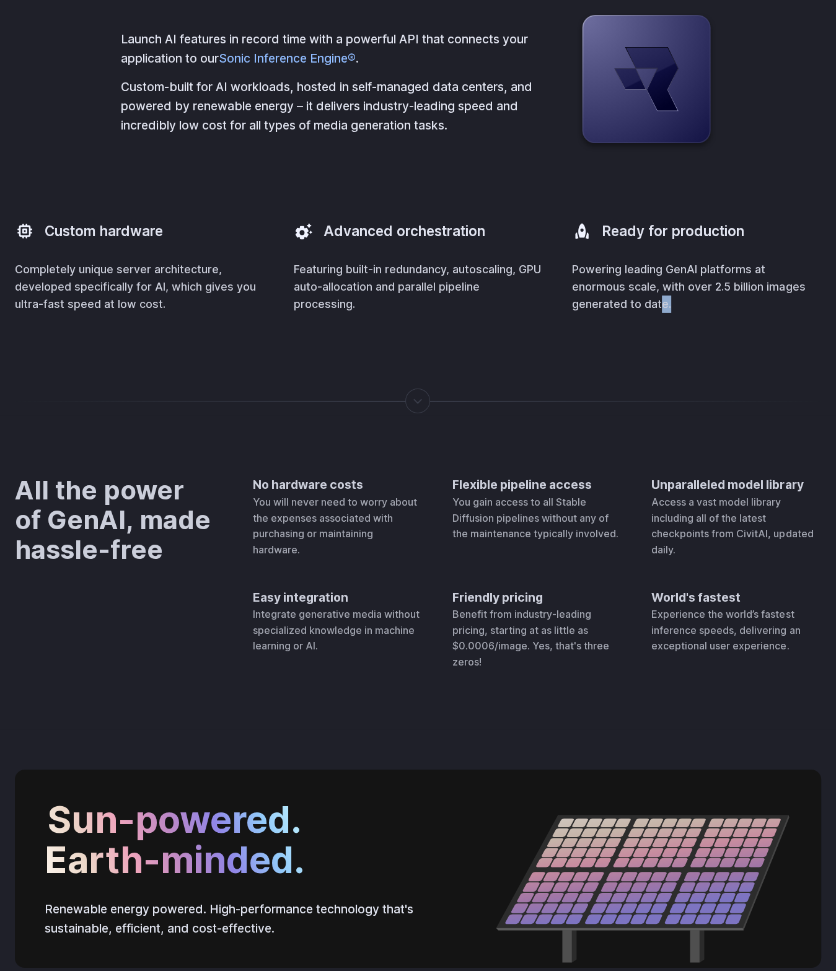
click at [620, 313] on p "Powering leading GenAI platforms at enormous scale, with over 2.5 billion image…" at bounding box center [696, 287] width 249 height 52
click at [638, 313] on p "Powering leading GenAI platforms at enormous scale, with over 2.5 billion image…" at bounding box center [696, 287] width 249 height 52
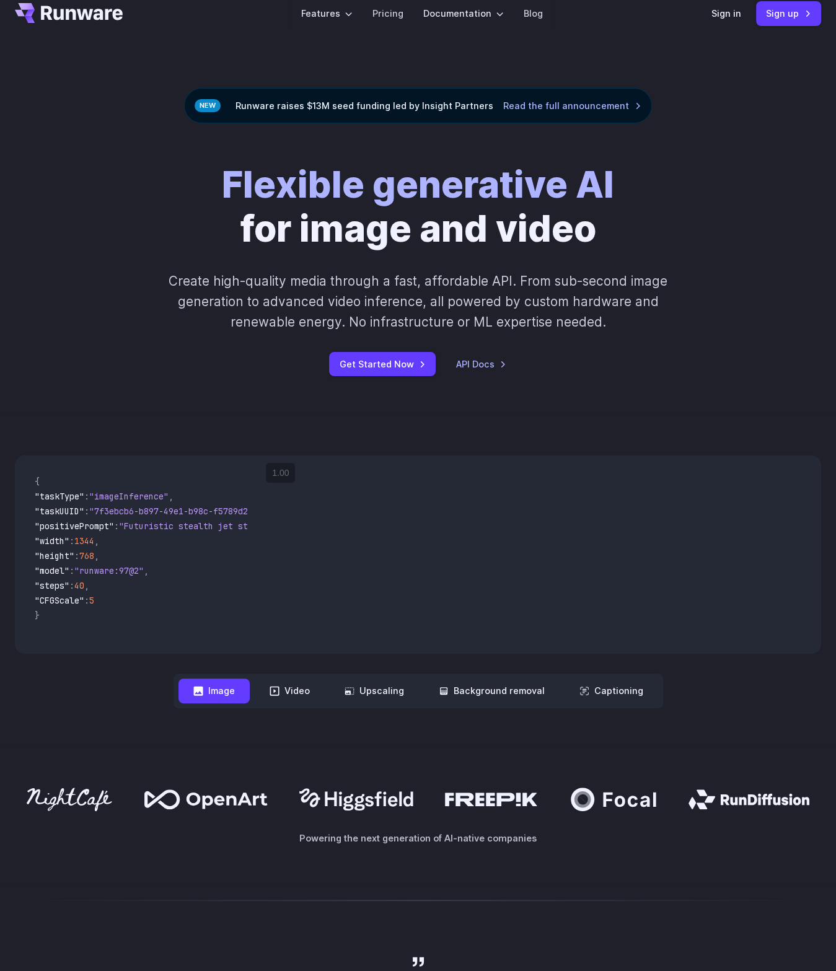
scroll to position [302, 0]
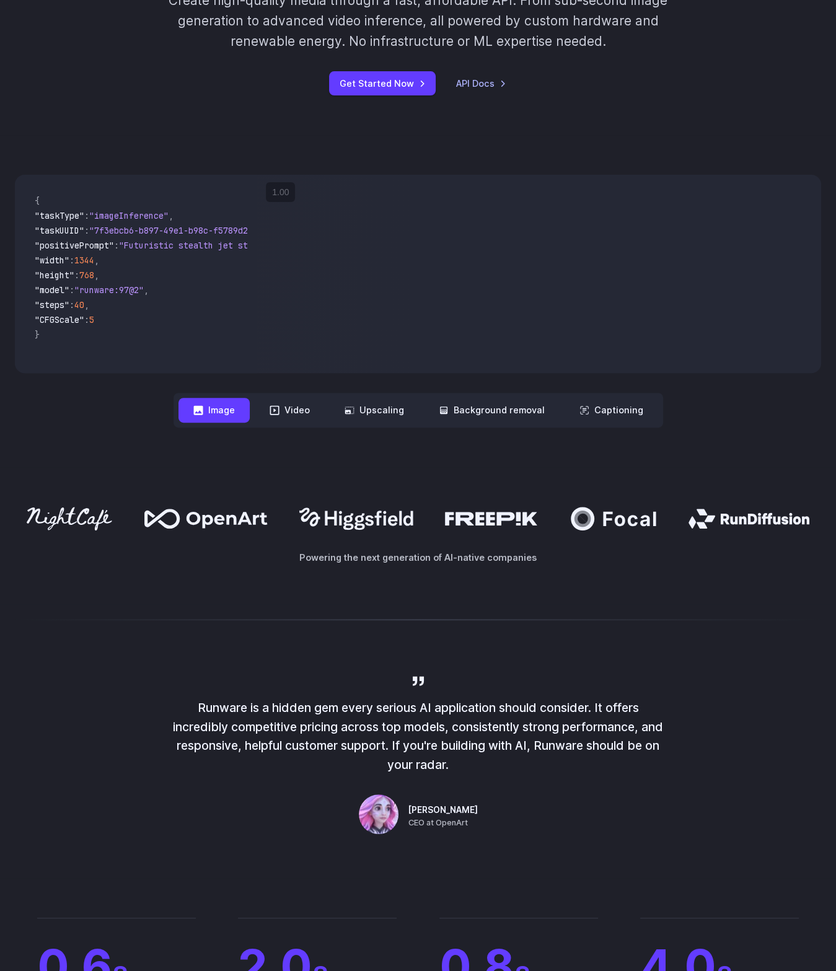
click at [440, 490] on div "Powering the next generation of AI-native companies" at bounding box center [418, 535] width 836 height 137
click at [561, 508] on div at bounding box center [418, 519] width 806 height 24
click at [672, 508] on div at bounding box center [418, 519] width 806 height 24
click at [791, 491] on div "Powering the next generation of AI-native companies" at bounding box center [418, 535] width 836 height 137
click at [405, 485] on div "Powering the next generation of AI-native companies" at bounding box center [418, 535] width 836 height 137
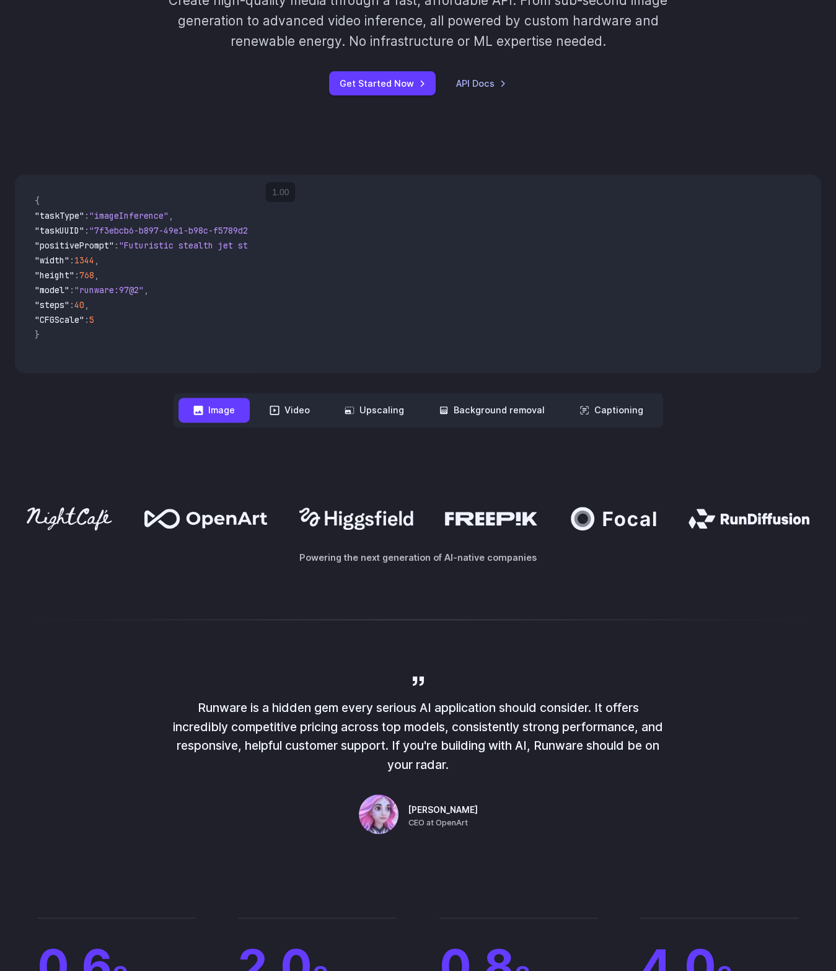
click at [537, 493] on div "Powering the next generation of AI-native companies" at bounding box center [418, 535] width 836 height 137
click at [659, 498] on div "Powering the next generation of AI-native companies" at bounding box center [418, 535] width 836 height 137
click at [734, 490] on div "Powering the next generation of AI-native companies" at bounding box center [418, 535] width 836 height 137
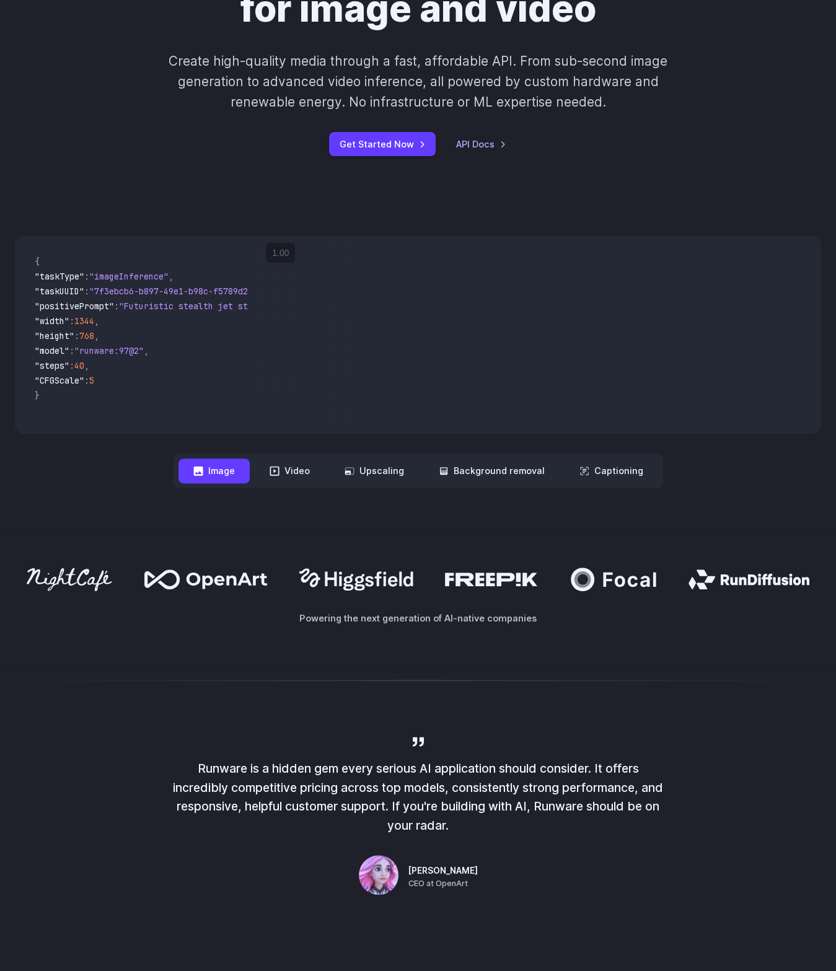
scroll to position [0, 0]
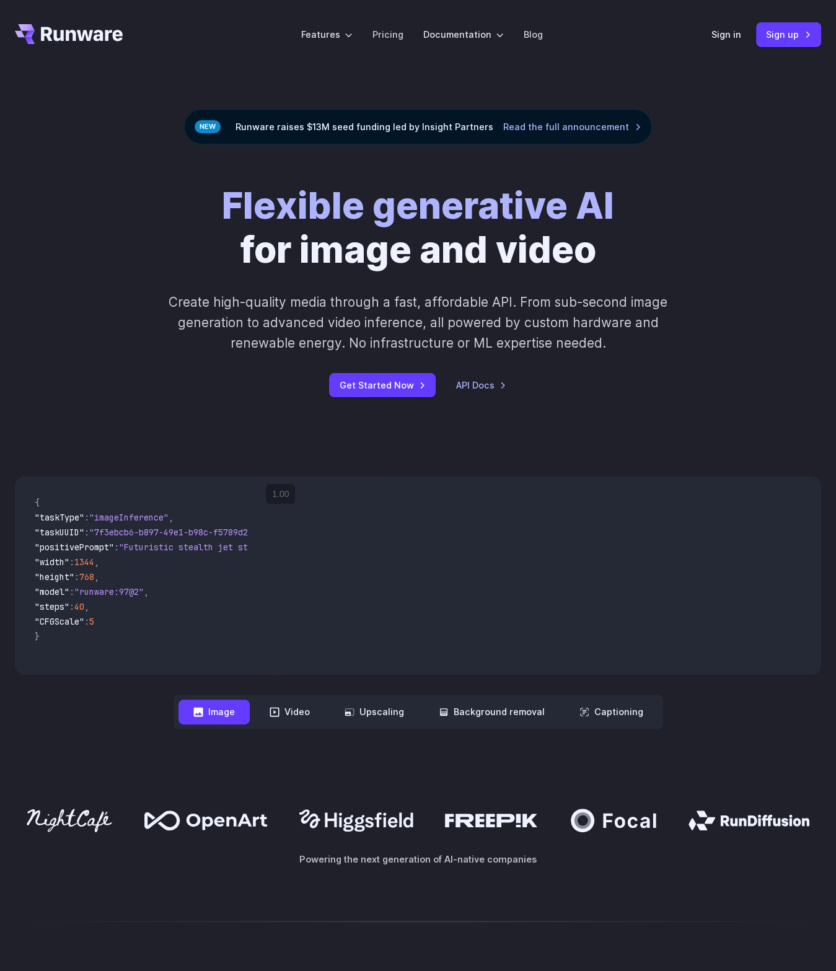
click at [685, 395] on div "Get Started Now API Docs" at bounding box center [417, 385] width 645 height 24
click at [680, 227] on div "Flexible generative AI for image and video Create high-quality media through a …" at bounding box center [417, 290] width 645 height 213
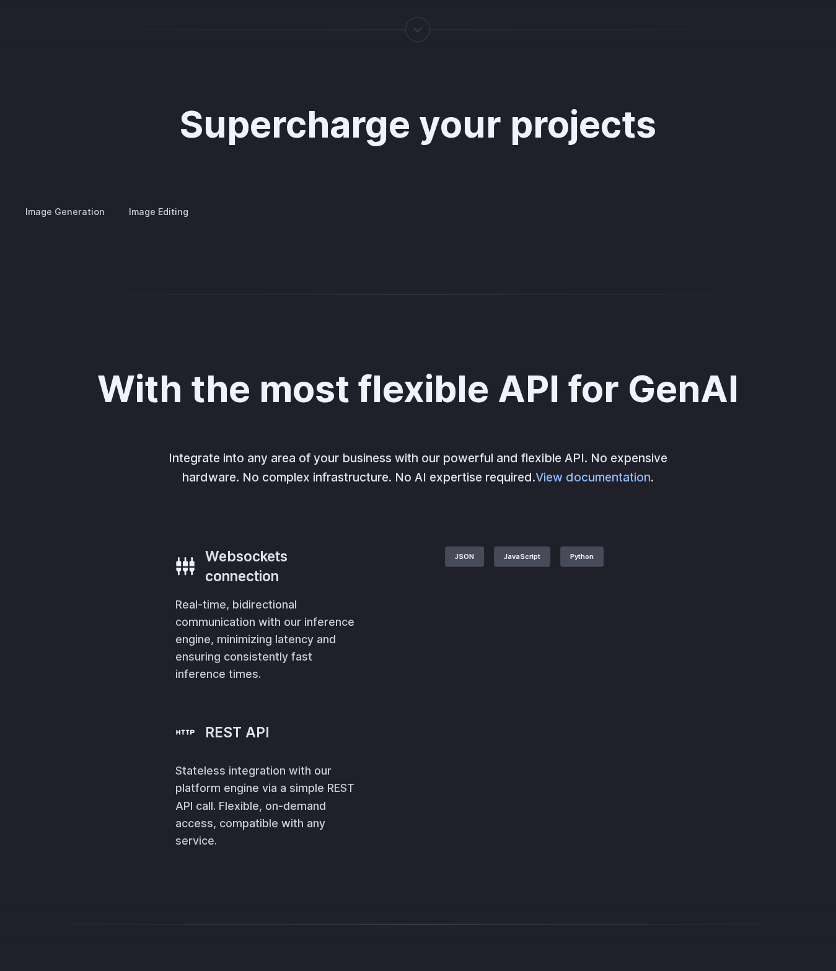
scroll to position [4271, 0]
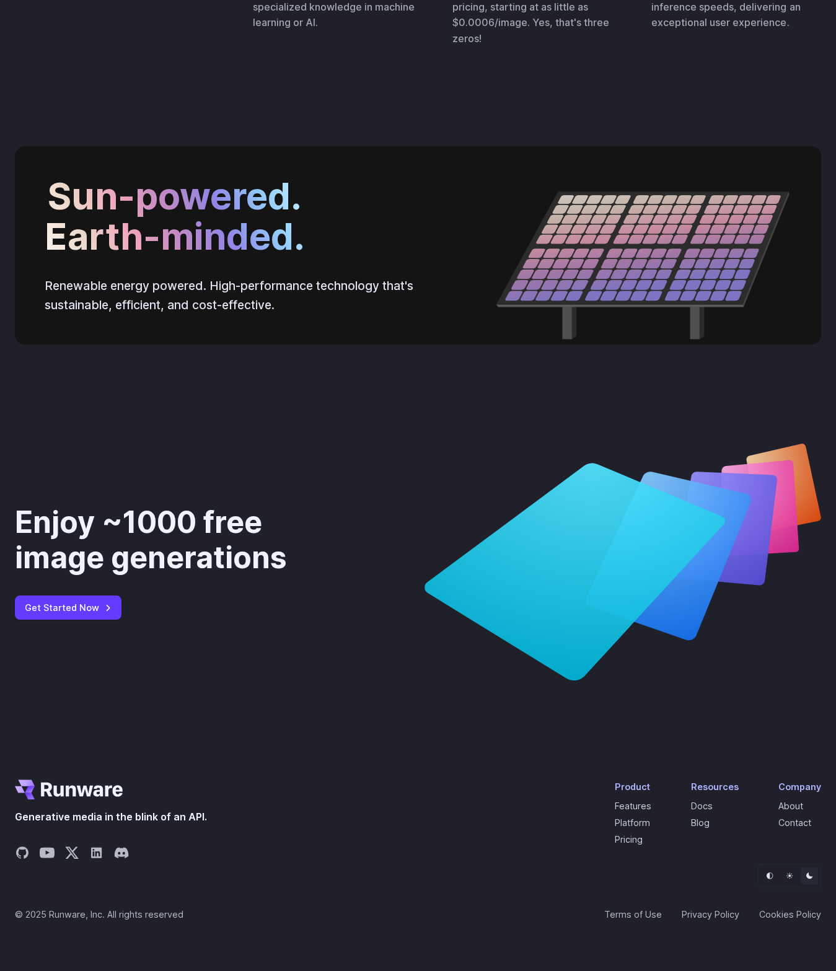
click at [408, 568] on div "Enjoy ~1000 free image generations Get Started Now" at bounding box center [418, 562] width 806 height 237
click at [407, 700] on div "Enjoy ~1000 free image generations Get Started Now" at bounding box center [418, 562] width 836 height 356
click at [646, 805] on link "Features" at bounding box center [633, 806] width 37 height 11
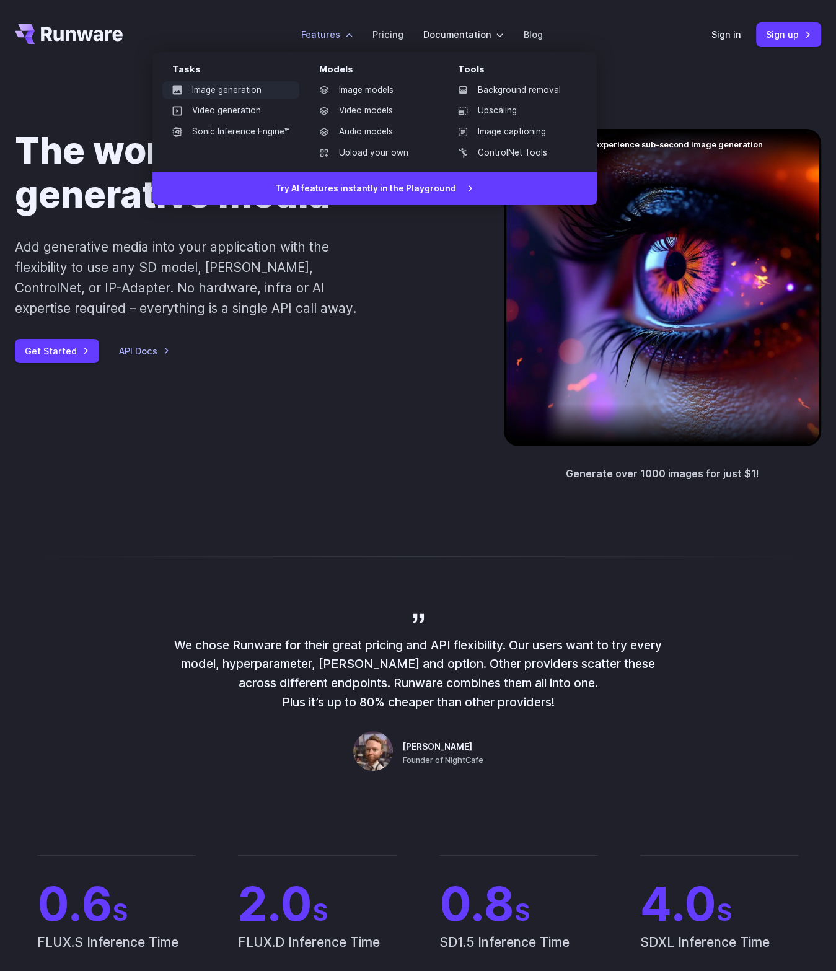
click at [255, 98] on link "Image generation" at bounding box center [230, 90] width 137 height 19
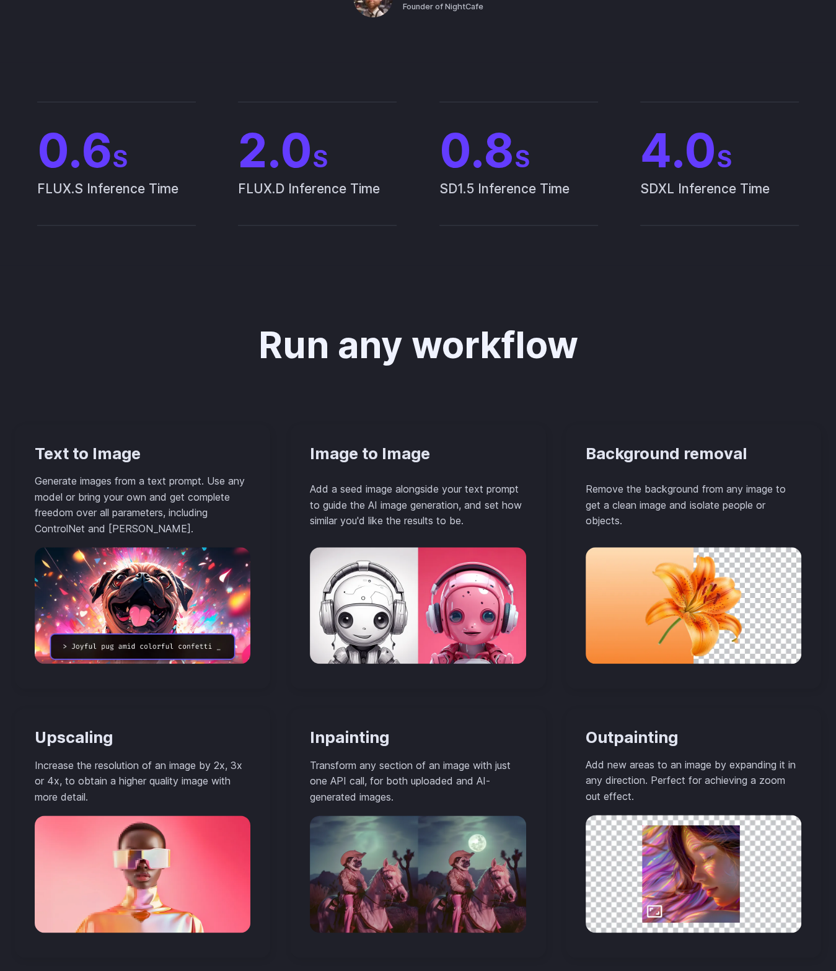
drag, startPoint x: 374, startPoint y: 338, endPoint x: 377, endPoint y: 655, distance: 316.7
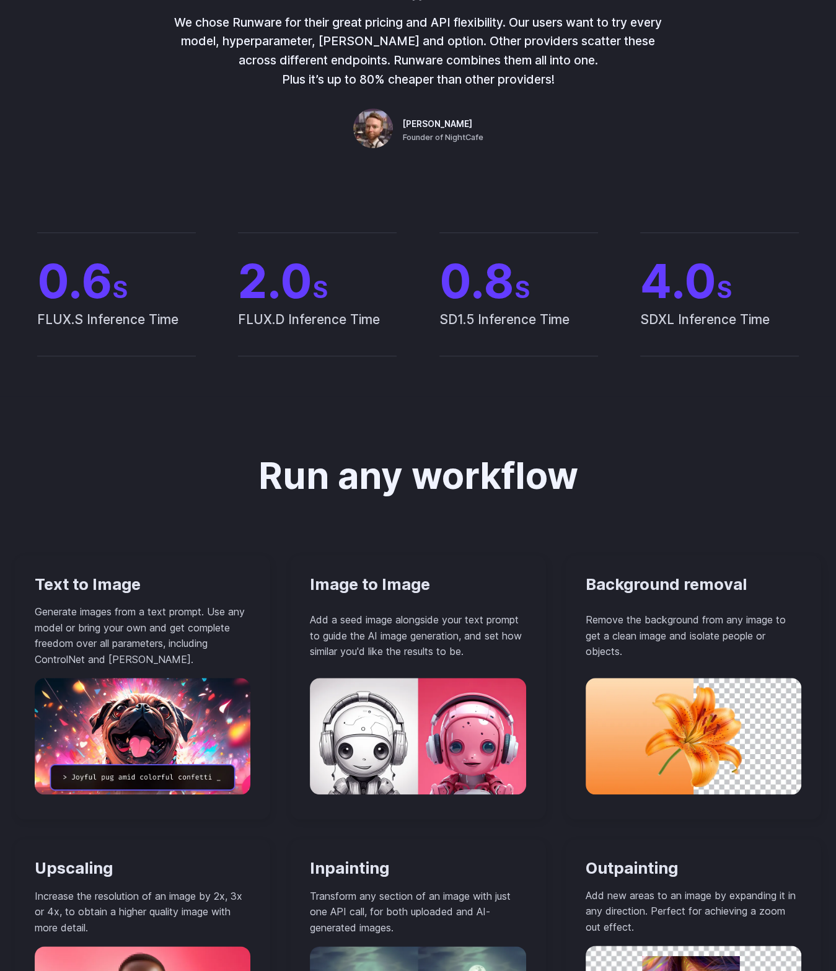
drag, startPoint x: 413, startPoint y: 565, endPoint x: 418, endPoint y: 317, distance: 248.0
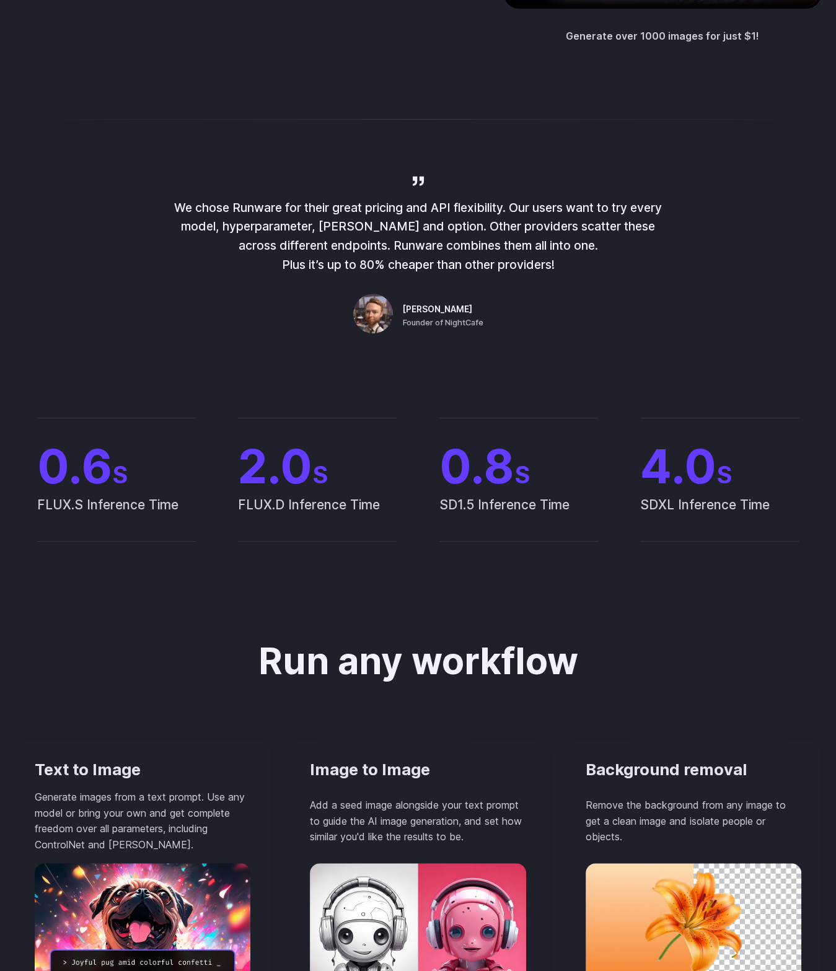
drag, startPoint x: 351, startPoint y: 454, endPoint x: 359, endPoint y: 358, distance: 95.7
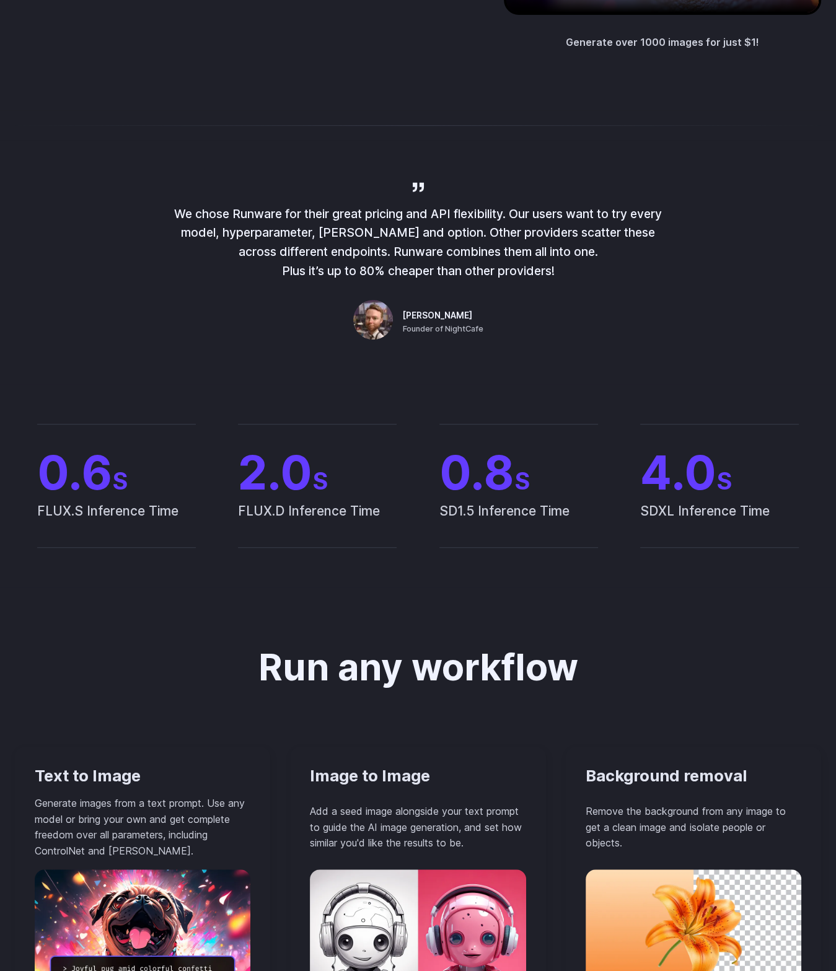
click at [359, 358] on div "We chose Runware for their great pricing and API flexibility. Our users want to…" at bounding box center [418, 262] width 836 height 244
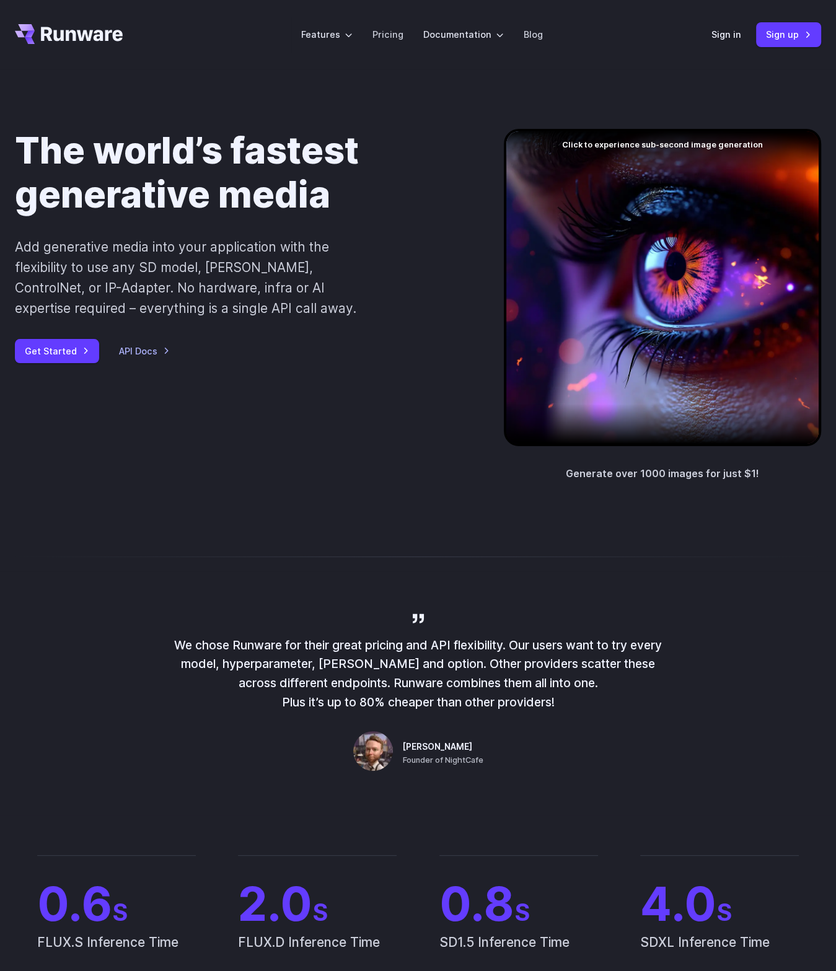
drag, startPoint x: 379, startPoint y: 371, endPoint x: 374, endPoint y: 196, distance: 175.5
click at [130, 349] on link "API Docs" at bounding box center [144, 351] width 51 height 14
